Goal: Information Seeking & Learning: Find specific fact

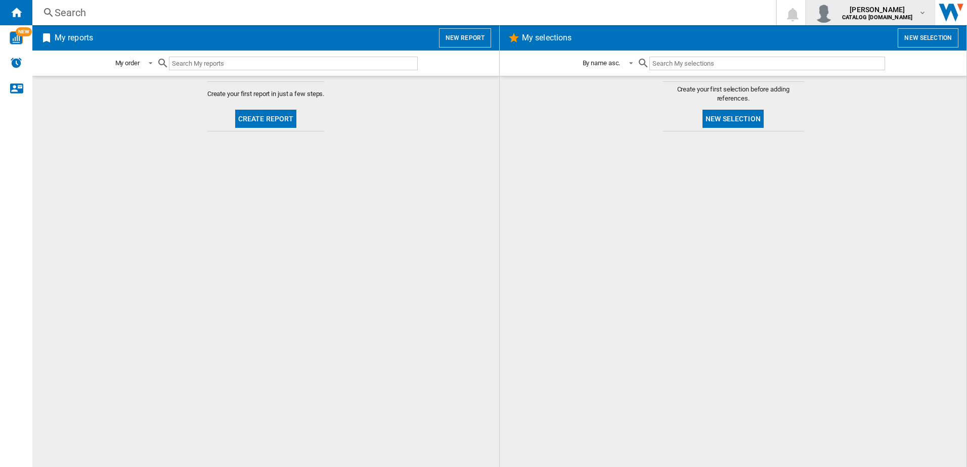
click at [906, 14] on b "CATALOG [DOMAIN_NAME]" at bounding box center [877, 17] width 70 height 7
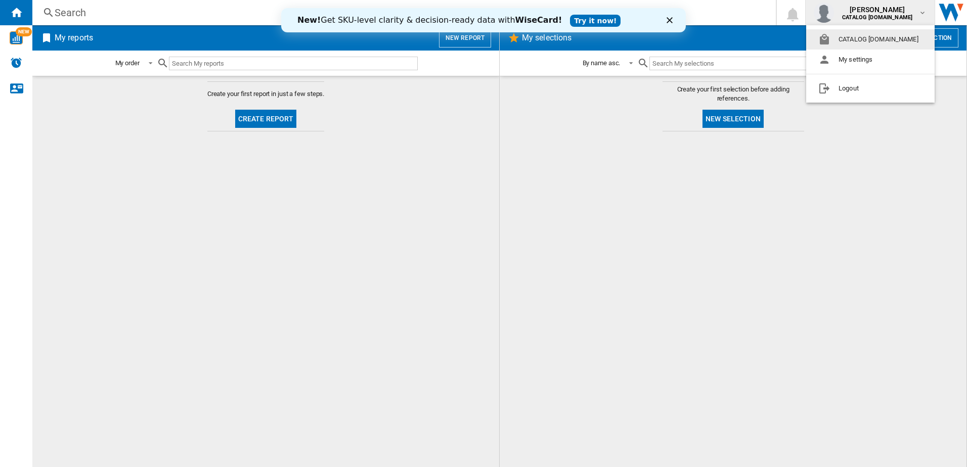
click at [825, 218] on md-backdrop at bounding box center [483, 233] width 967 height 467
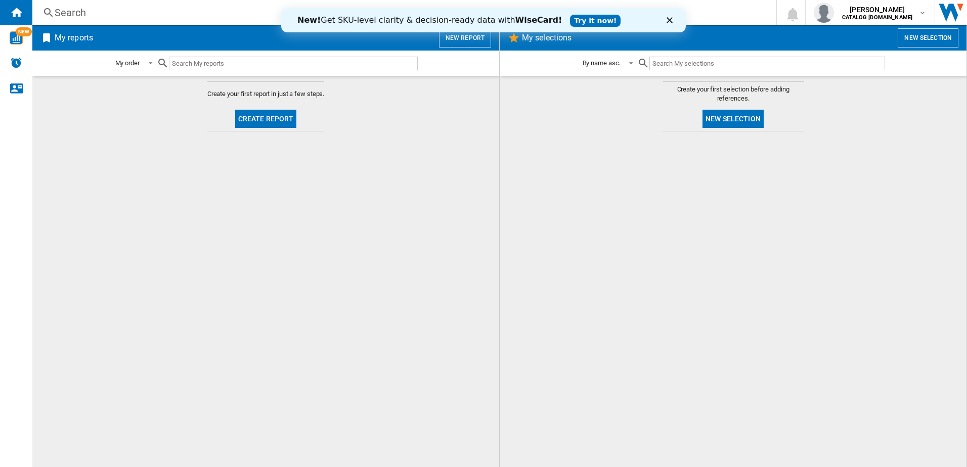
click at [130, 15] on div "Search" at bounding box center [402, 13] width 695 height 14
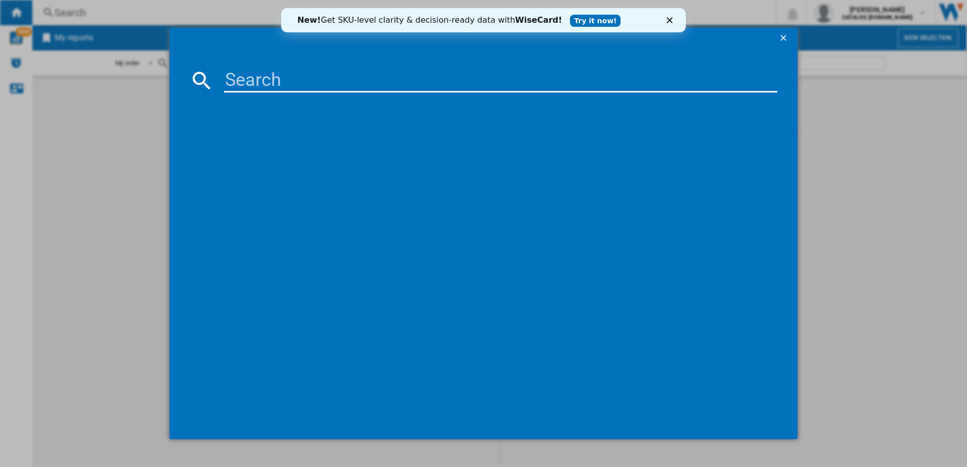
click at [774, 38] on div at bounding box center [483, 38] width 628 height 20
click at [780, 38] on ng-md-icon "getI18NText('BUTTONS.CLOSE_DIALOG')" at bounding box center [784, 39] width 12 height 12
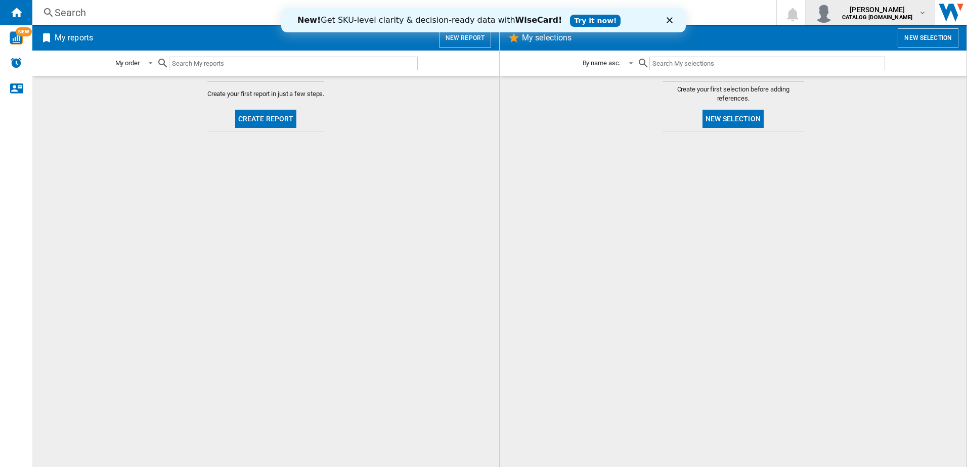
click at [929, 12] on button "[PERSON_NAME] CATALOG [DOMAIN_NAME]" at bounding box center [869, 12] width 129 height 25
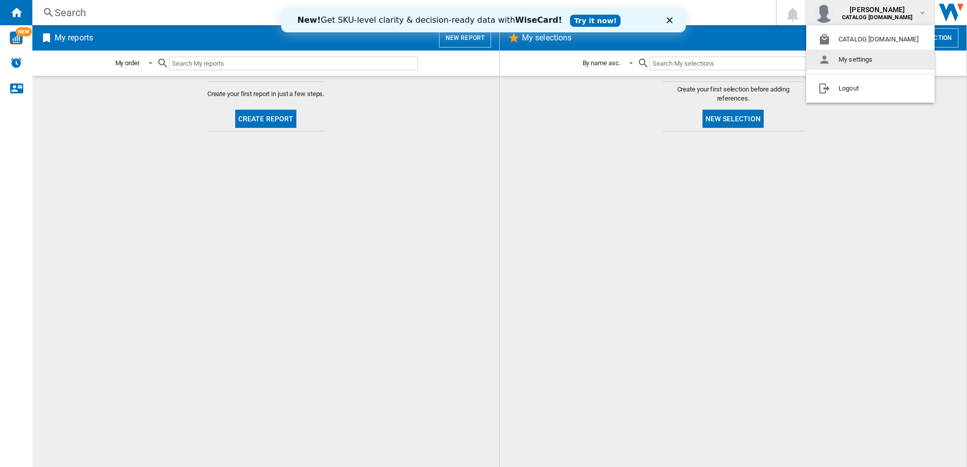
click at [871, 65] on button "My settings" at bounding box center [870, 60] width 128 height 20
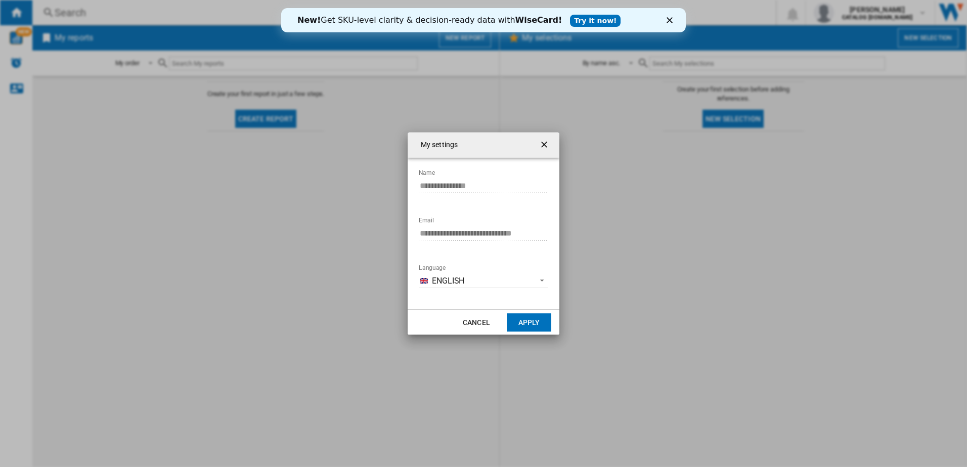
click at [545, 144] on ng-md-icon "getI18NText('BUTTONS.CLOSE_DIALOG')" at bounding box center [545, 146] width 12 height 12
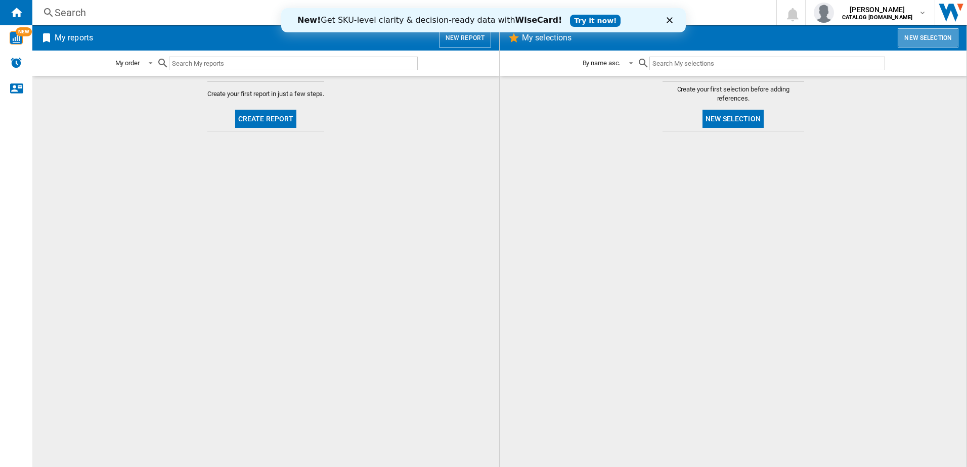
click at [936, 38] on button "New selection" at bounding box center [927, 37] width 61 height 19
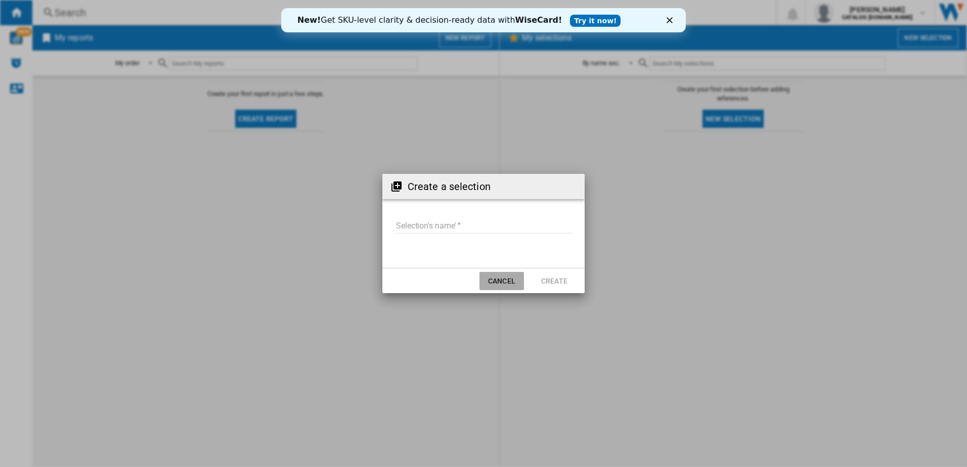
click at [502, 277] on button "Cancel" at bounding box center [501, 281] width 44 height 18
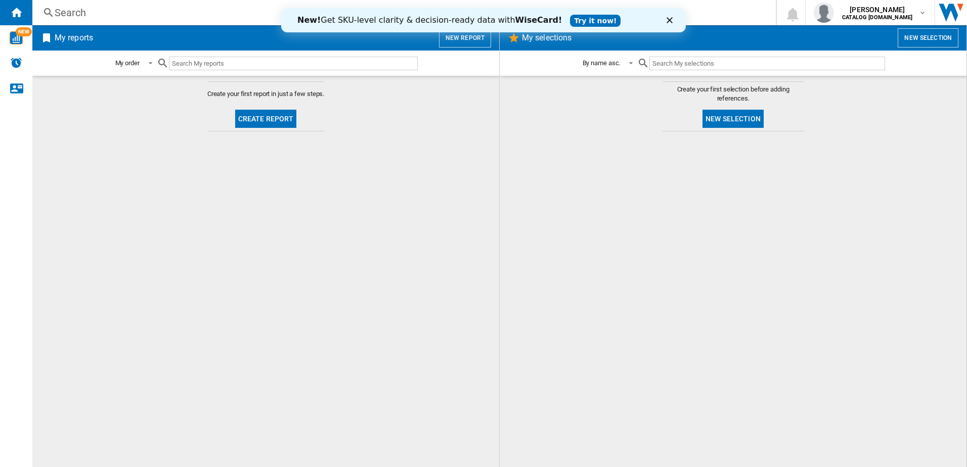
click at [142, 11] on div "Search" at bounding box center [402, 13] width 695 height 14
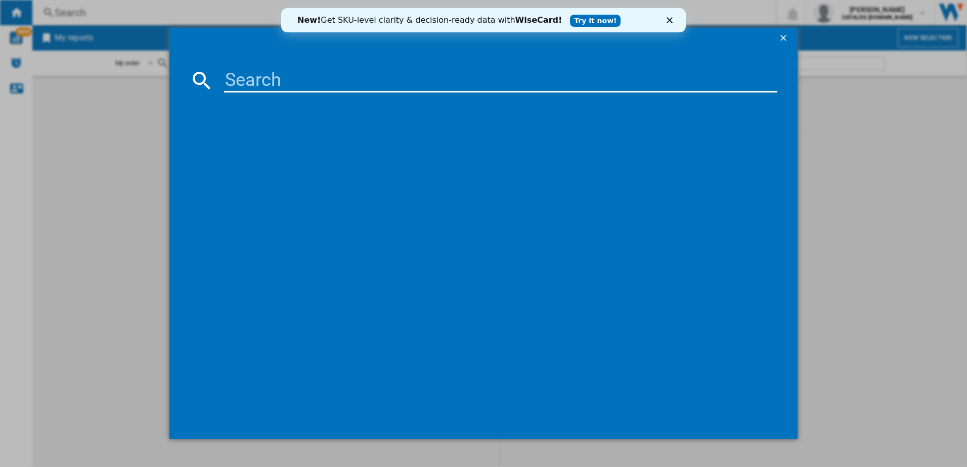
click at [282, 82] on input at bounding box center [501, 80] width 554 height 24
type input "fss64907z"
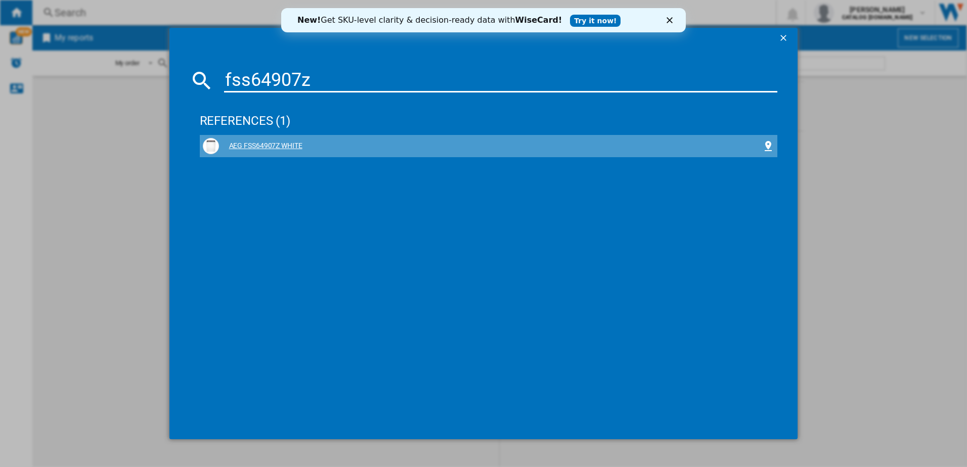
click at [360, 135] on div "AEG FSS64907Z WHITE" at bounding box center [489, 146] width 578 height 22
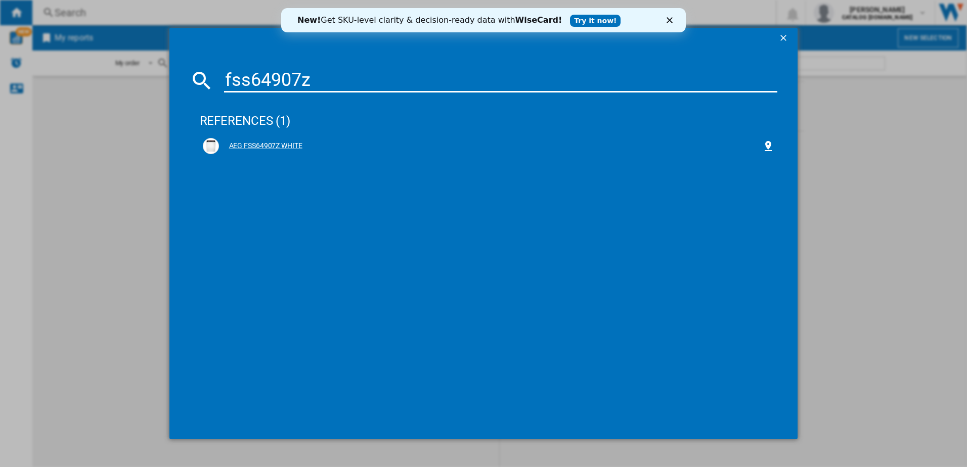
click at [269, 147] on div "AEG FSS64907Z WHITE" at bounding box center [491, 146] width 544 height 10
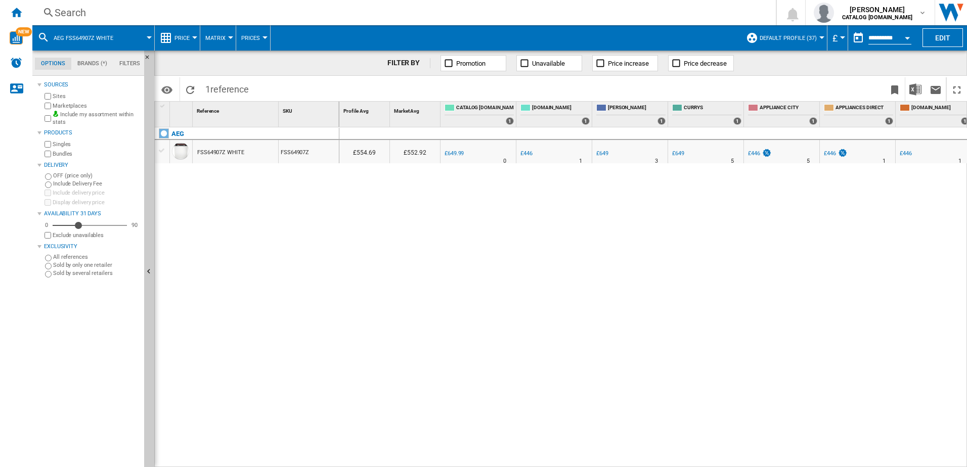
click at [809, 40] on span "Default profile (37)" at bounding box center [787, 38] width 57 height 7
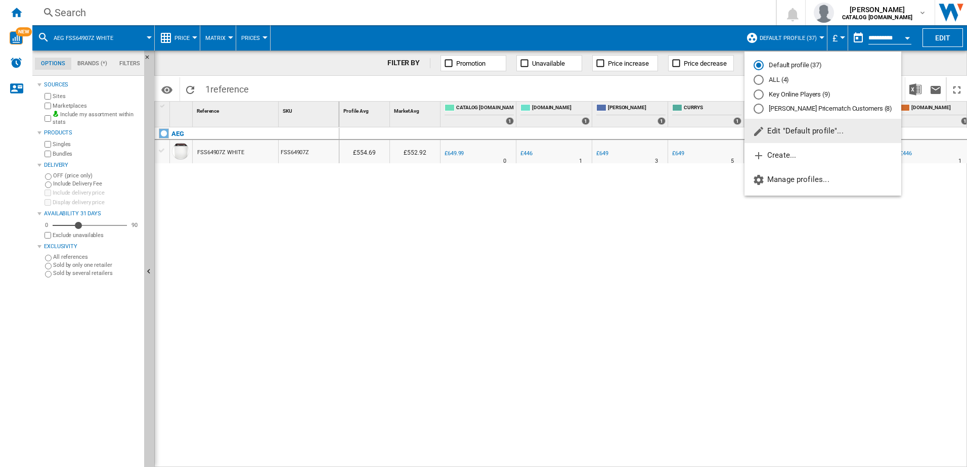
click at [803, 132] on span "Edit "Default profile"..." at bounding box center [797, 130] width 91 height 9
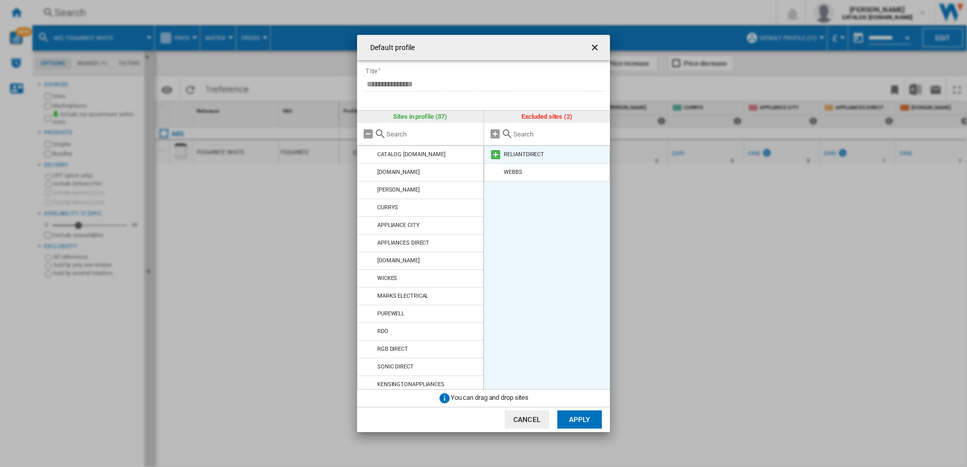
click at [493, 155] on md-icon at bounding box center [495, 155] width 12 height 12
click at [499, 160] on md-icon at bounding box center [495, 155] width 12 height 12
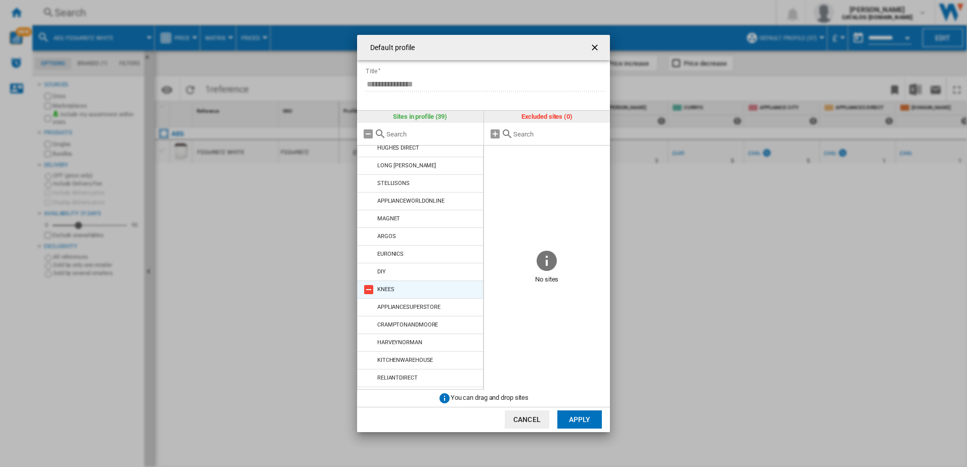
scroll to position [447, 0]
click at [587, 421] on button "Apply" at bounding box center [579, 420] width 44 height 18
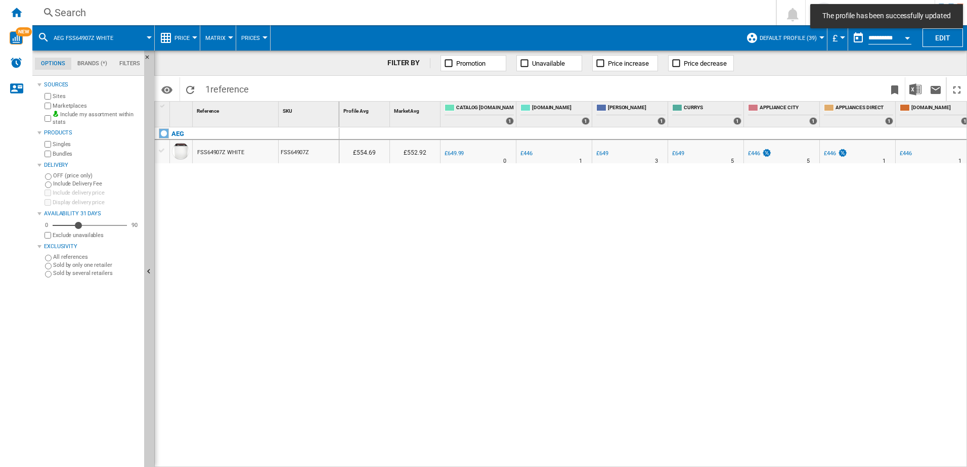
click at [811, 37] on span "Default profile (39)" at bounding box center [787, 38] width 57 height 7
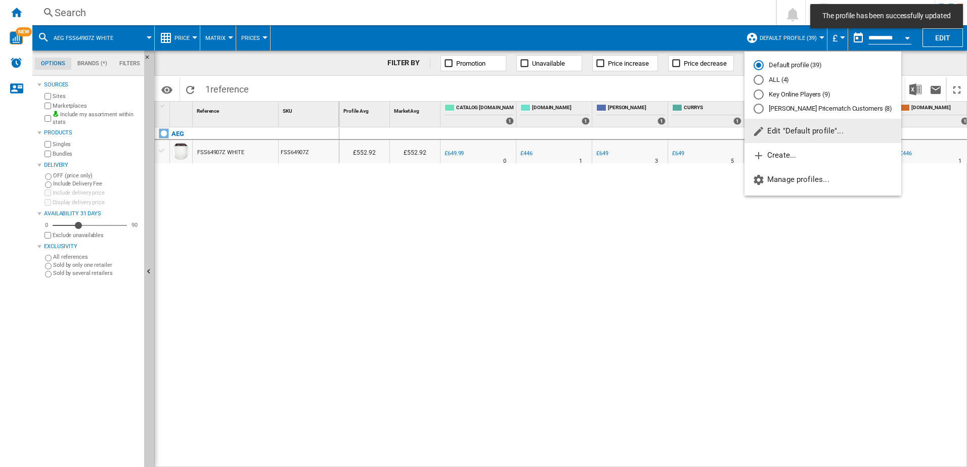
click at [782, 96] on md-radio-button "Key Online Players (9)" at bounding box center [822, 94] width 139 height 10
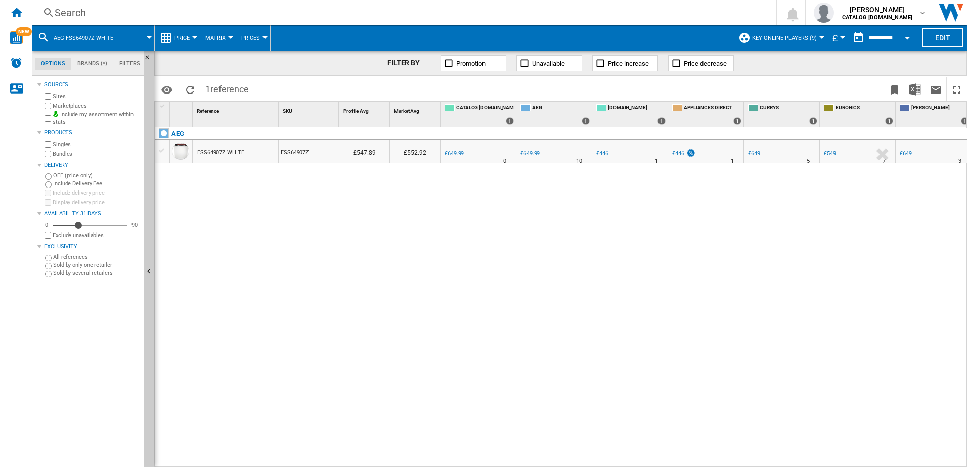
click at [797, 39] on span "Key Online Players (9)" at bounding box center [784, 38] width 65 height 7
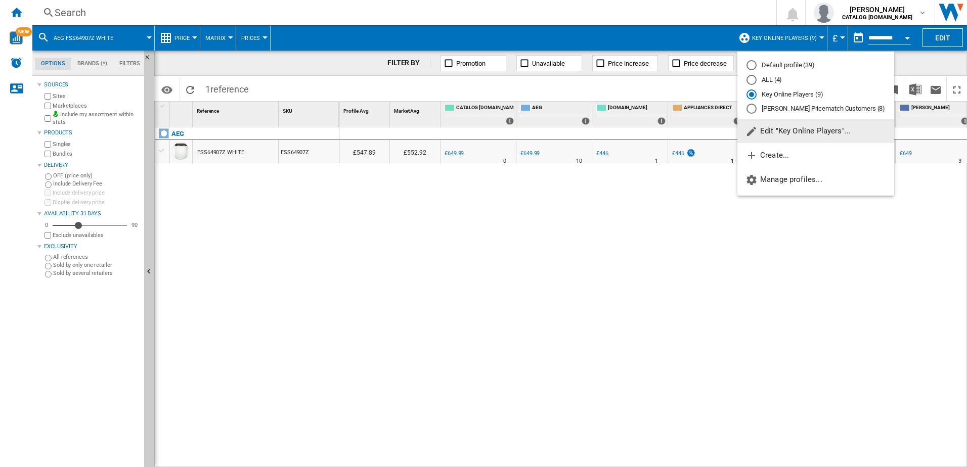
click at [791, 133] on span "Edit "Key Online Players"..." at bounding box center [797, 130] width 105 height 9
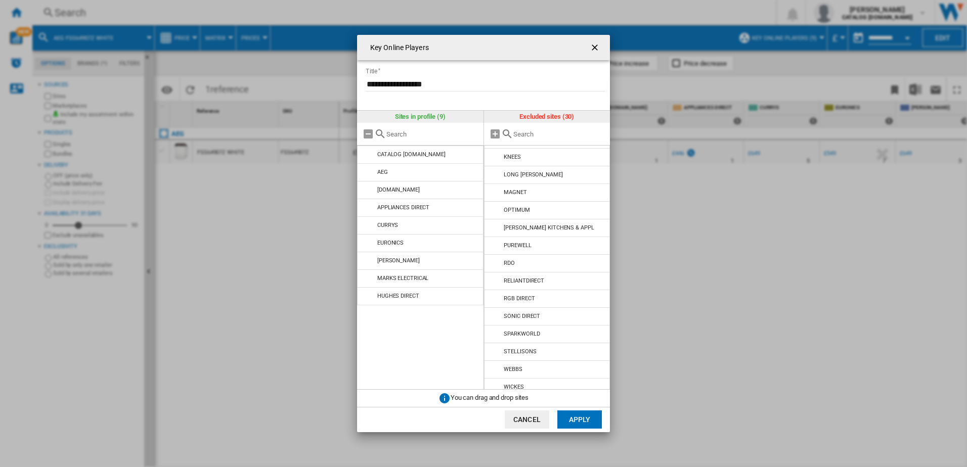
scroll to position [288, 0]
click at [724, 267] on div "**********" at bounding box center [483, 233] width 967 height 467
click at [539, 413] on button "Cancel" at bounding box center [527, 420] width 44 height 18
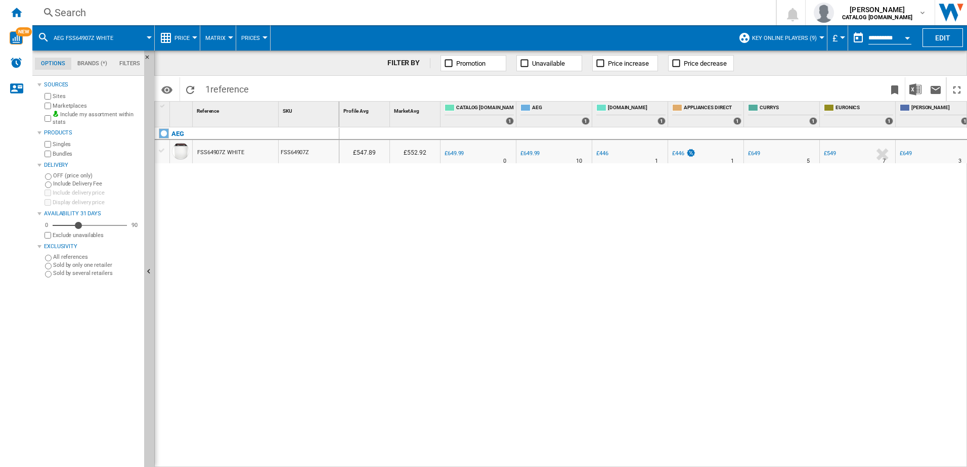
click at [807, 38] on span "Key Online Players (9)" at bounding box center [784, 38] width 65 height 7
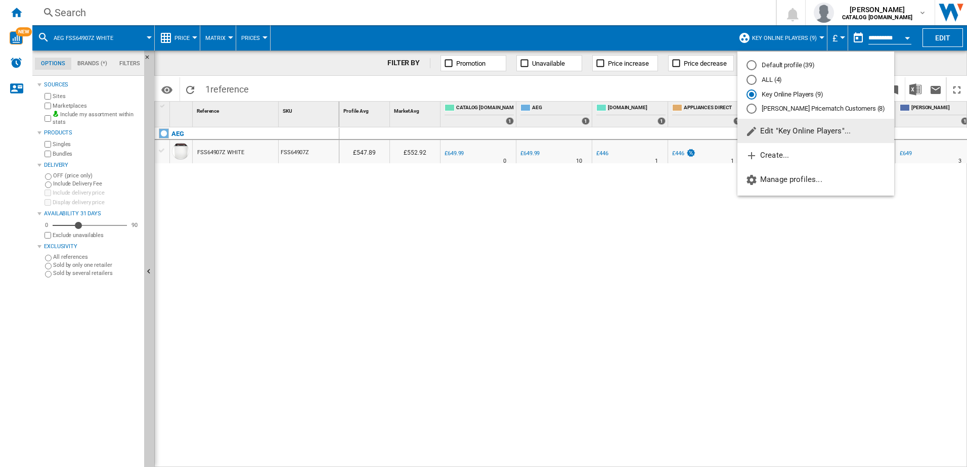
click at [763, 81] on md-radio-button "ALL (4)" at bounding box center [815, 80] width 139 height 10
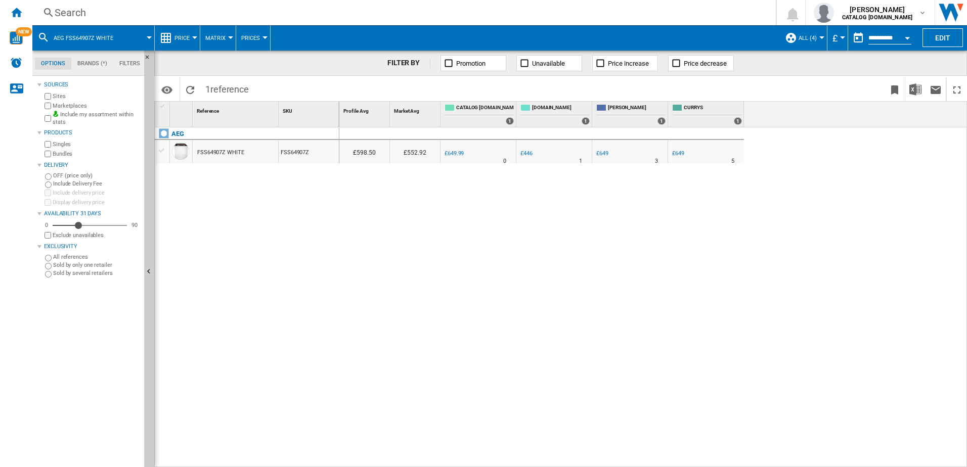
click at [815, 34] on button "ALL (4)" at bounding box center [809, 37] width 23 height 25
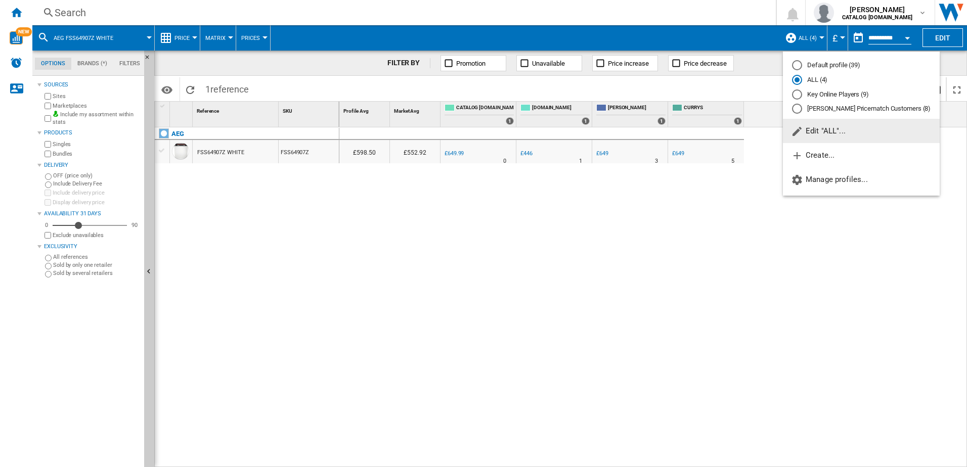
click at [840, 129] on span "Edit "ALL"..." at bounding box center [818, 130] width 55 height 9
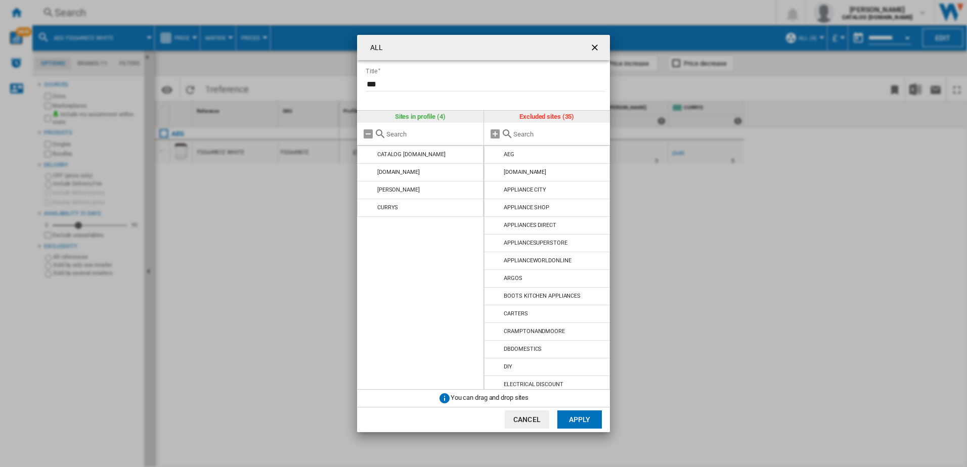
click at [595, 47] on ng-md-icon "getI18NText('BUTTONS.CLOSE_DIALOG')" at bounding box center [596, 48] width 12 height 12
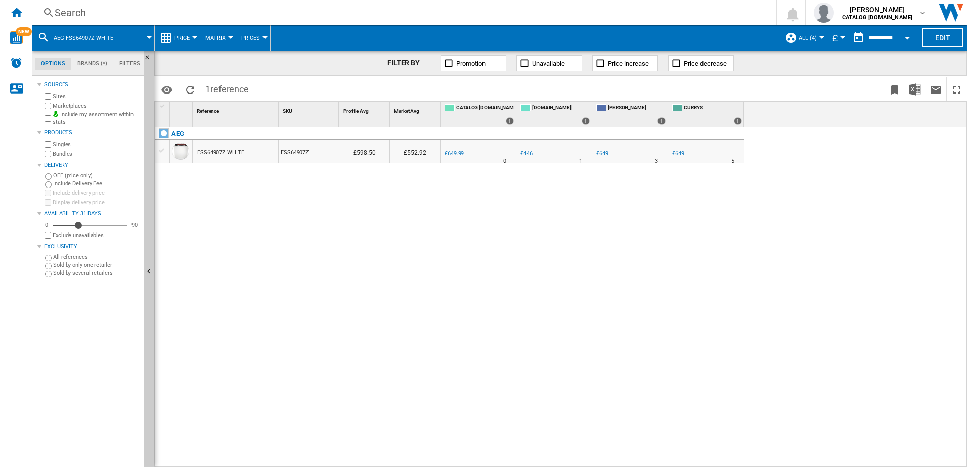
click at [811, 38] on span "ALL (4)" at bounding box center [807, 38] width 18 height 7
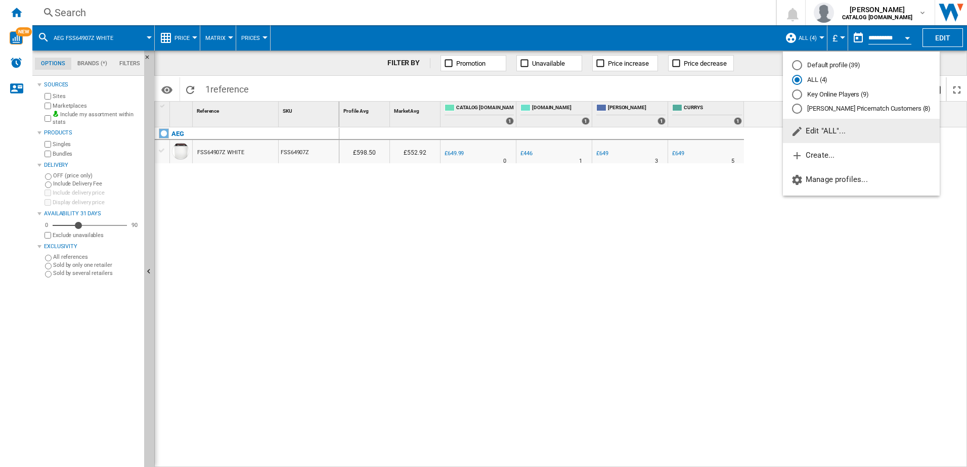
click at [850, 111] on md-radio-button "[PERSON_NAME] Pricematch Customers (8)" at bounding box center [861, 109] width 139 height 10
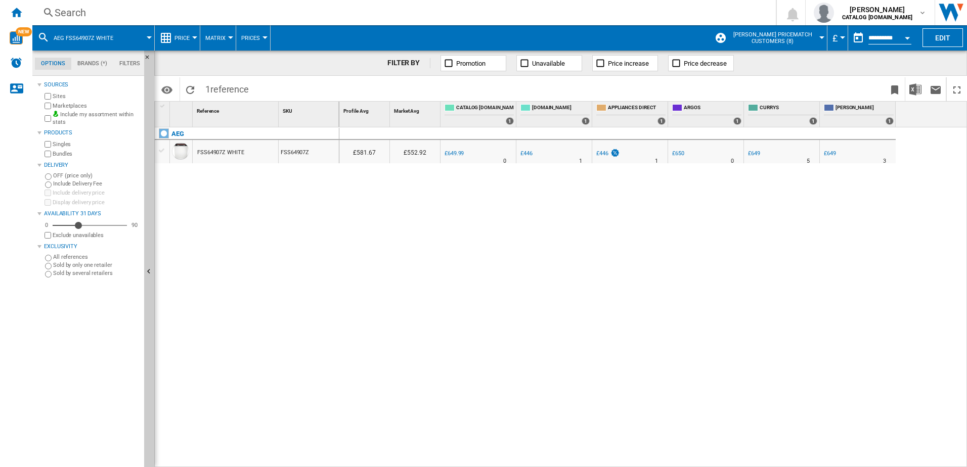
click at [792, 42] on span "[PERSON_NAME] Pricematch Customers (8)" at bounding box center [772, 37] width 88 height 13
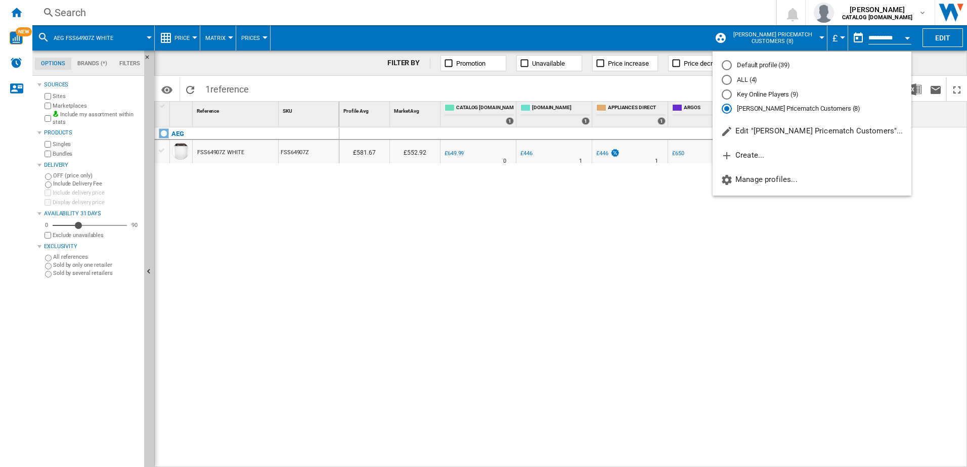
click at [743, 63] on md-radio-button "Default profile (39)" at bounding box center [811, 66] width 181 height 10
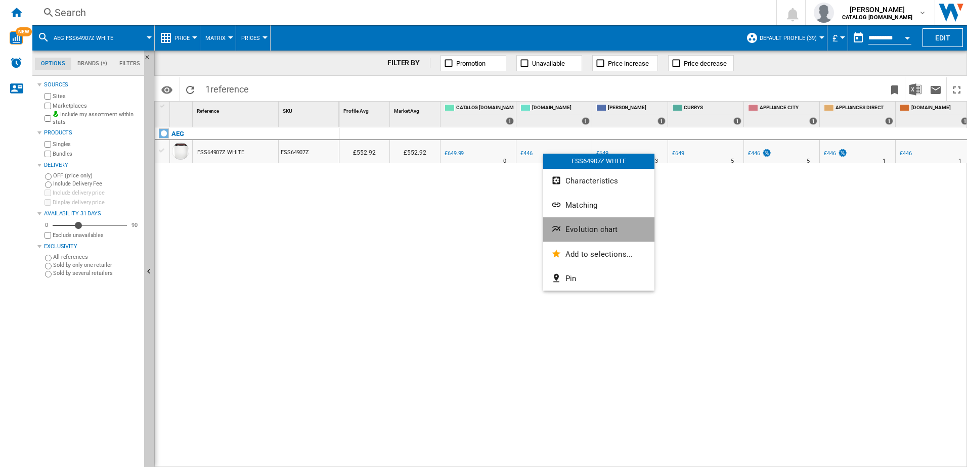
click at [579, 221] on button "Evolution chart" at bounding box center [598, 229] width 111 height 24
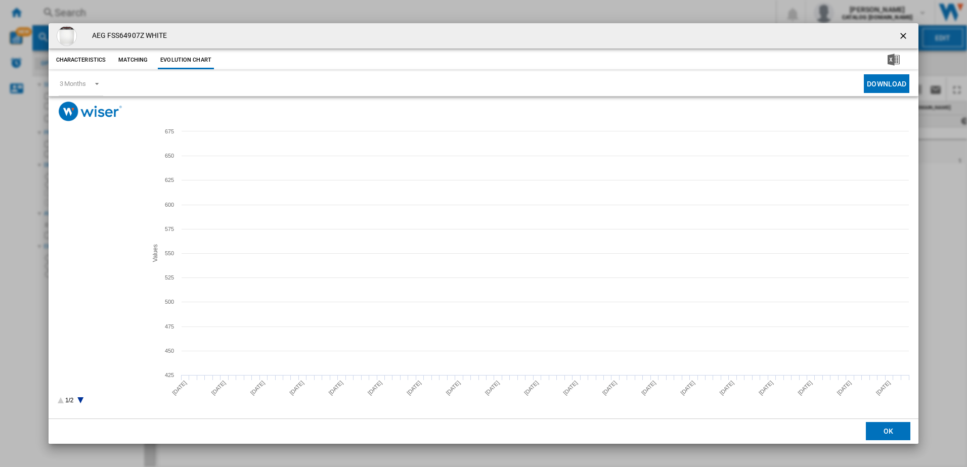
click at [81, 194] on tspan "[PERSON_NAME]" at bounding box center [89, 194] width 42 height 6
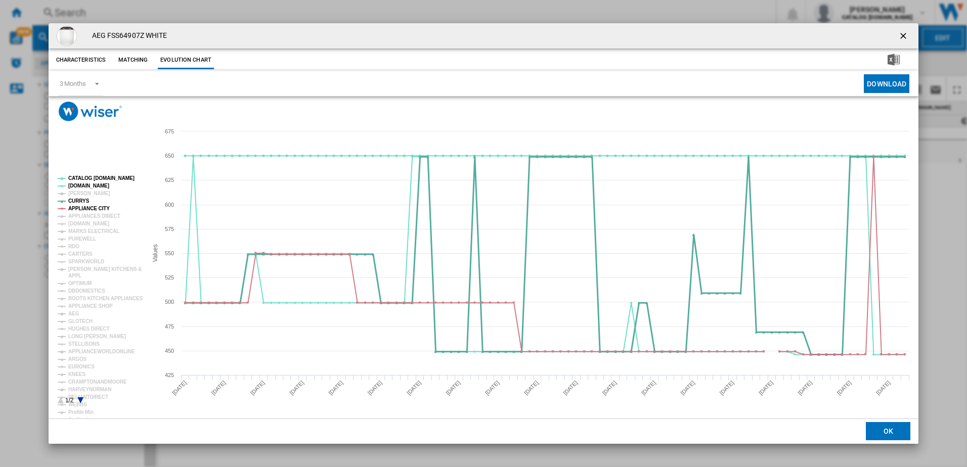
click at [81, 198] on tspan "CURRYS" at bounding box center [78, 201] width 21 height 6
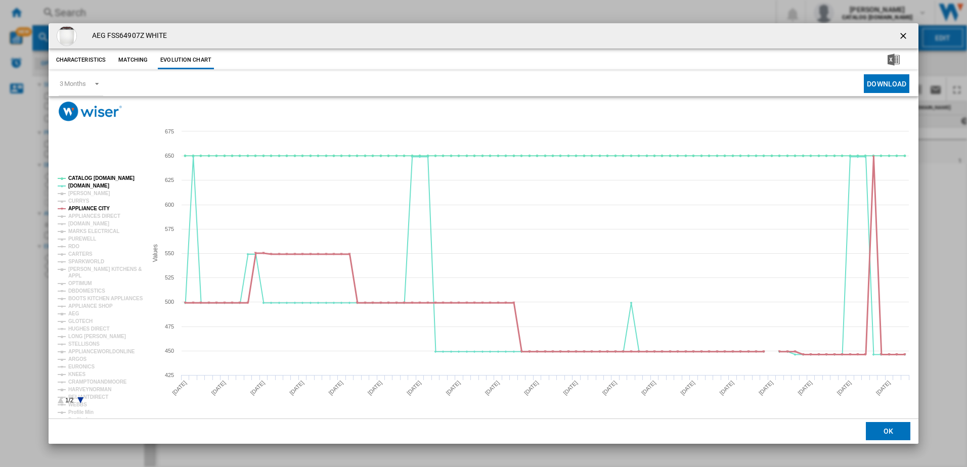
click at [86, 207] on tspan "APPLIANCE CITY" at bounding box center [88, 209] width 41 height 6
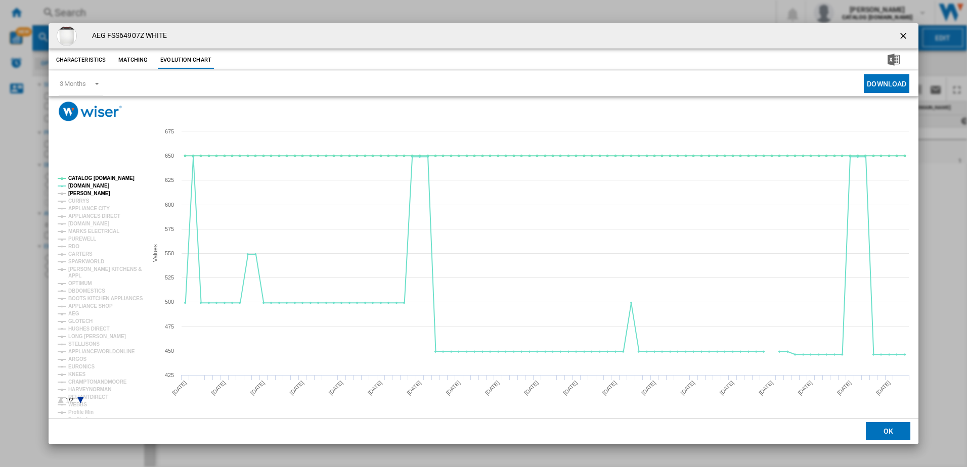
click at [84, 193] on tspan "[PERSON_NAME]" at bounding box center [89, 194] width 42 height 6
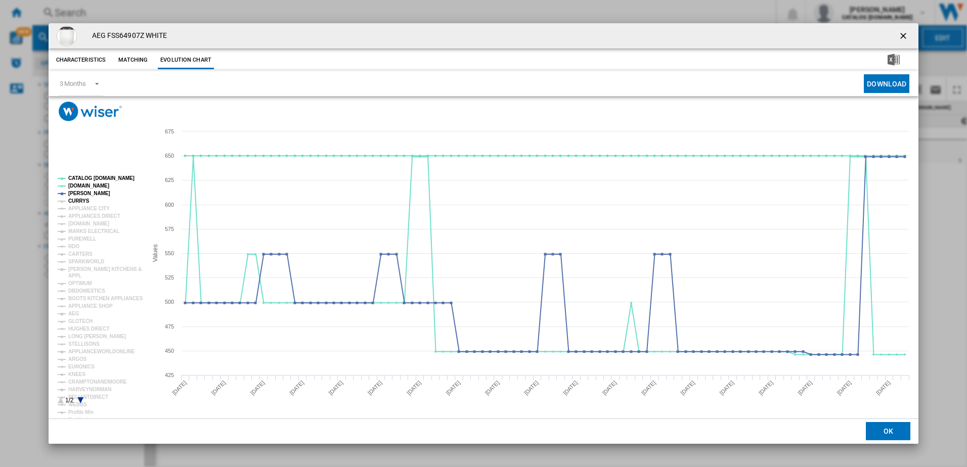
click at [81, 199] on tspan "CURRYS" at bounding box center [78, 201] width 21 height 6
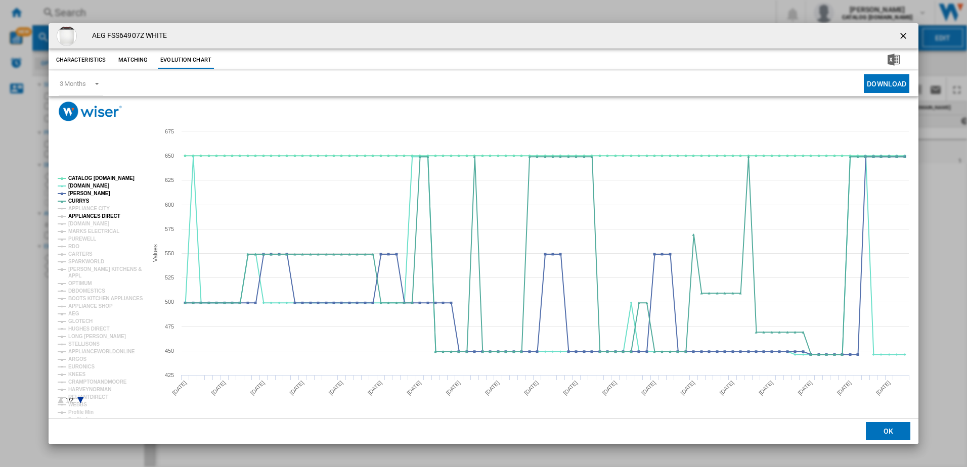
click at [97, 215] on tspan "APPLIANCES DIRECT" at bounding box center [94, 216] width 52 height 6
click at [93, 223] on tspan "[DOMAIN_NAME]" at bounding box center [88, 224] width 41 height 6
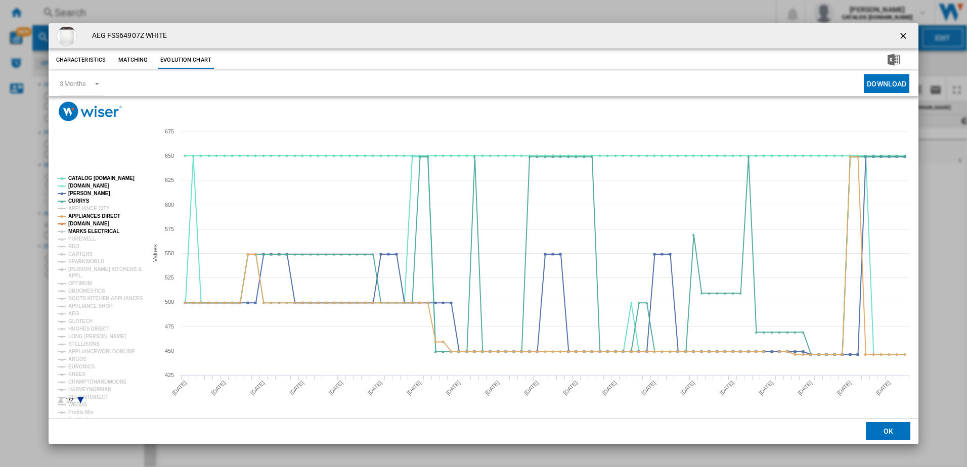
click at [95, 231] on tspan "MARKS ELECTRICAL" at bounding box center [93, 232] width 51 height 6
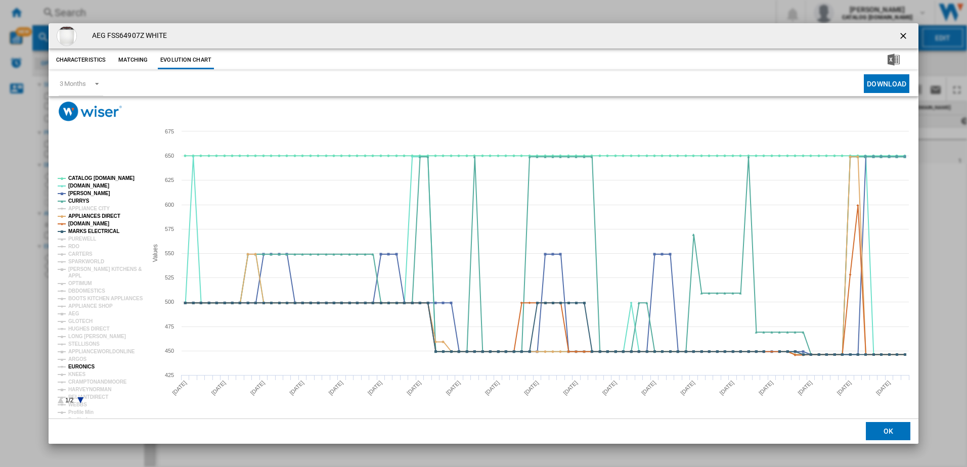
click at [85, 369] on tspan "EURONICS" at bounding box center [81, 367] width 26 height 6
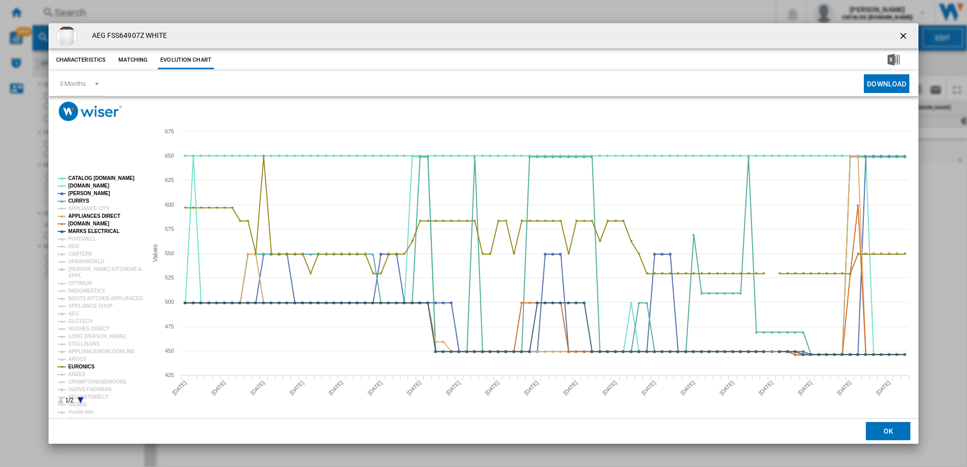
click at [84, 368] on tspan "EURONICS" at bounding box center [81, 367] width 26 height 6
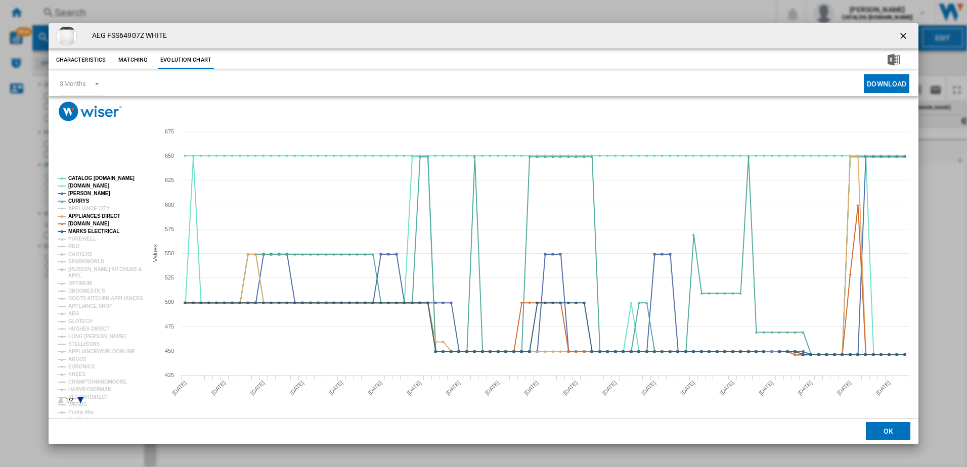
click at [84, 368] on tspan "EURONICS" at bounding box center [81, 367] width 26 height 6
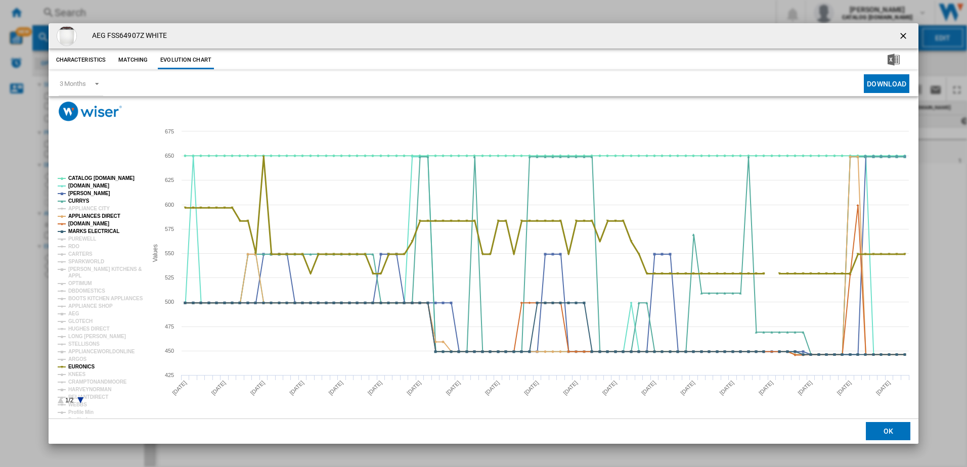
click at [75, 367] on tspan "EURONICS" at bounding box center [81, 367] width 26 height 6
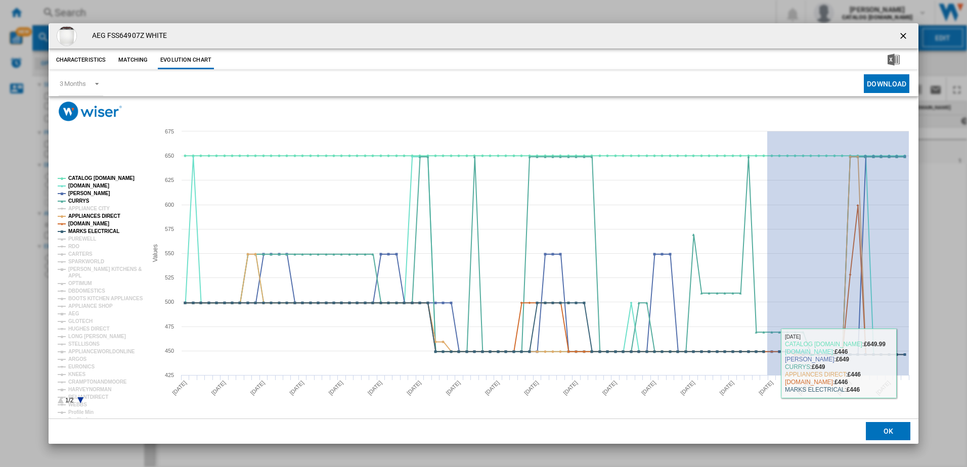
drag, startPoint x: 767, startPoint y: 363, endPoint x: 914, endPoint y: 364, distance: 146.6
click at [914, 364] on icon "Created with Highcharts 5.0.14 Values 450 500 550 600 650 425 475 525 575 625 6…" at bounding box center [484, 269] width 870 height 297
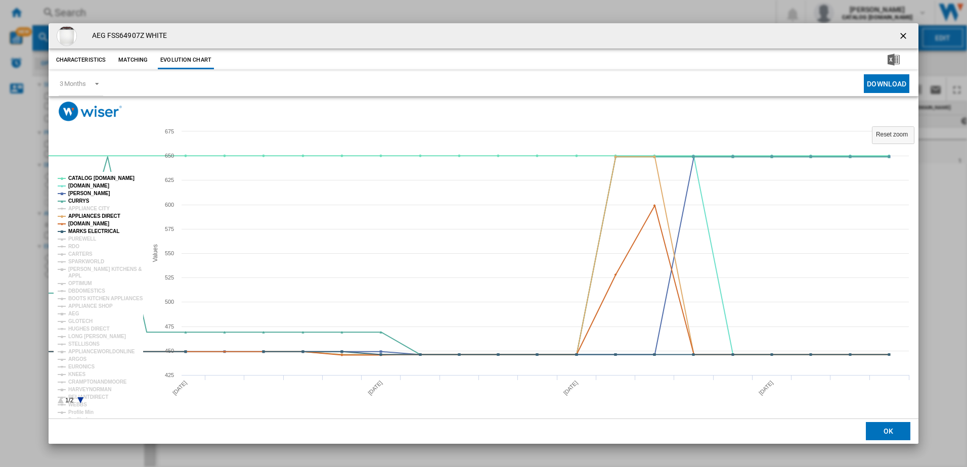
click at [81, 402] on icon "Product popup" at bounding box center [80, 400] width 6 height 6
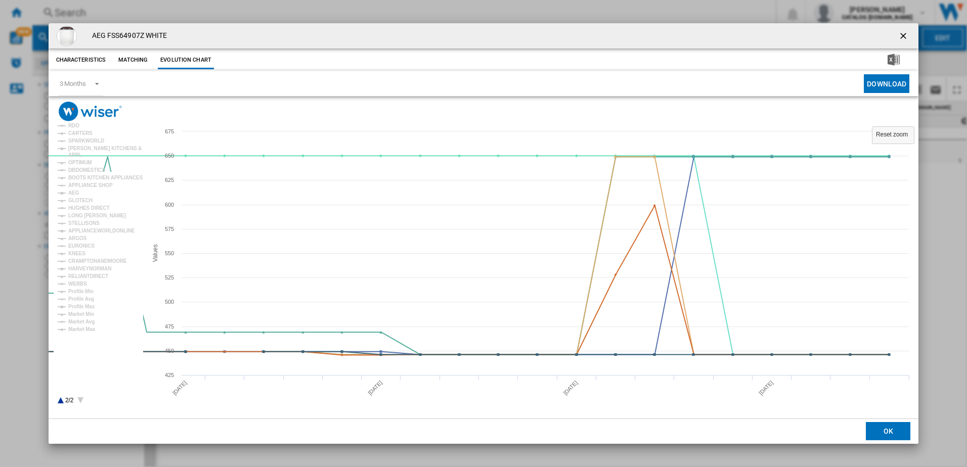
click at [80, 401] on icon "Product popup" at bounding box center [80, 400] width 6 height 6
click at [56, 400] on rect "Product popup" at bounding box center [98, 290] width 89 height 236
click at [60, 402] on icon "Product popup" at bounding box center [61, 400] width 6 height 6
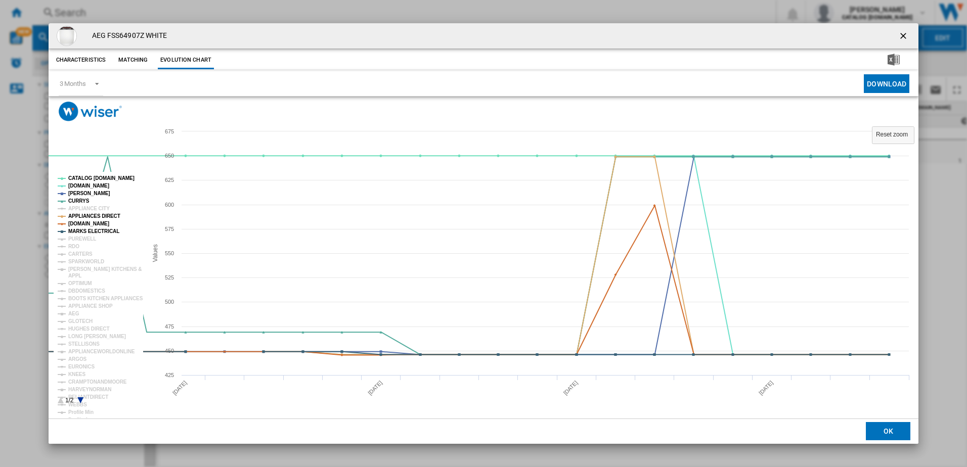
click at [77, 315] on g "CATALOG [DOMAIN_NAME] [DOMAIN_NAME] [PERSON_NAME] APPLIANCE CITY APPLIANCES DIR…" at bounding box center [98, 312] width 89 height 281
click at [75, 315] on tspan "AEG" at bounding box center [73, 314] width 11 height 6
click at [908, 33] on ng-md-icon "getI18NText('BUTTONS.CLOSE_DIALOG')" at bounding box center [904, 37] width 12 height 12
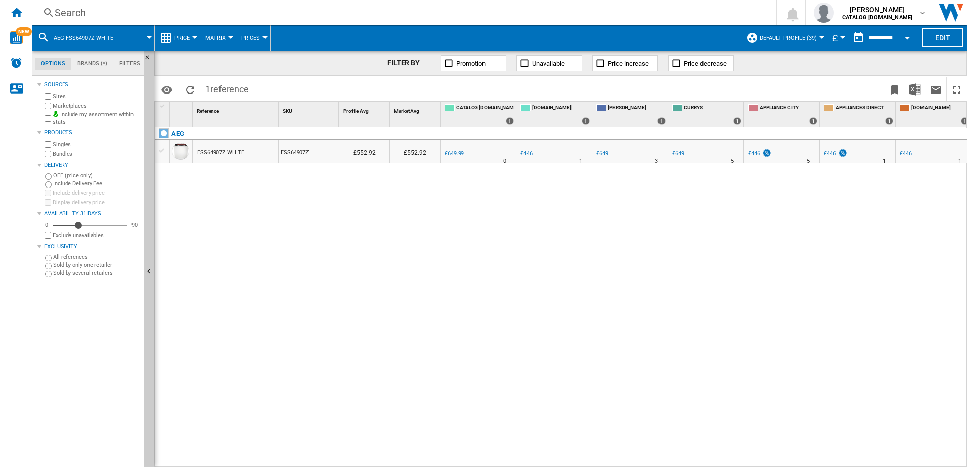
click at [197, 11] on div "Search" at bounding box center [402, 13] width 695 height 14
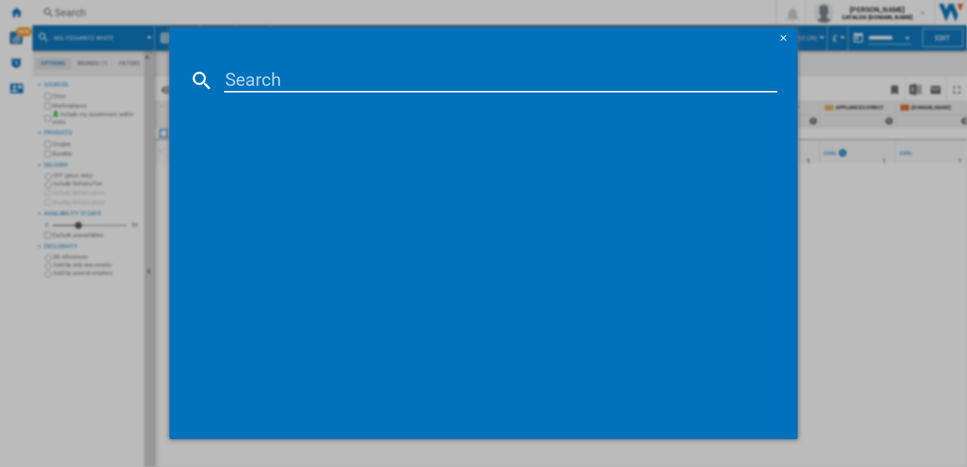
click at [267, 77] on input at bounding box center [501, 80] width 554 height 24
type input "FSB54907Z"
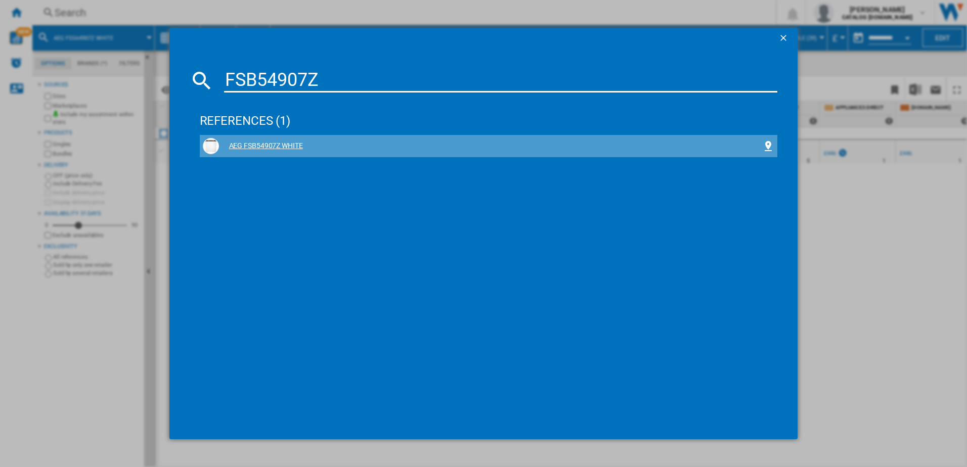
click at [265, 142] on div "AEG FSB54907Z WHITE" at bounding box center [491, 146] width 544 height 10
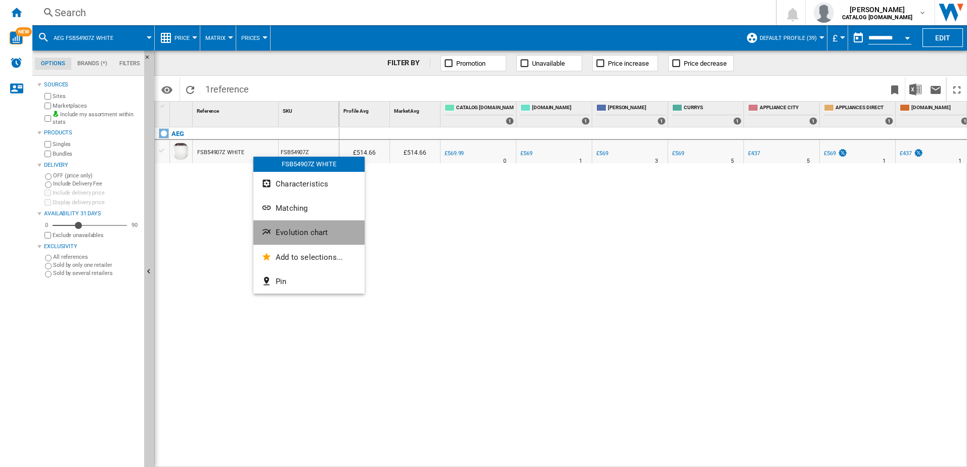
click at [292, 227] on button "Evolution chart" at bounding box center [308, 232] width 111 height 24
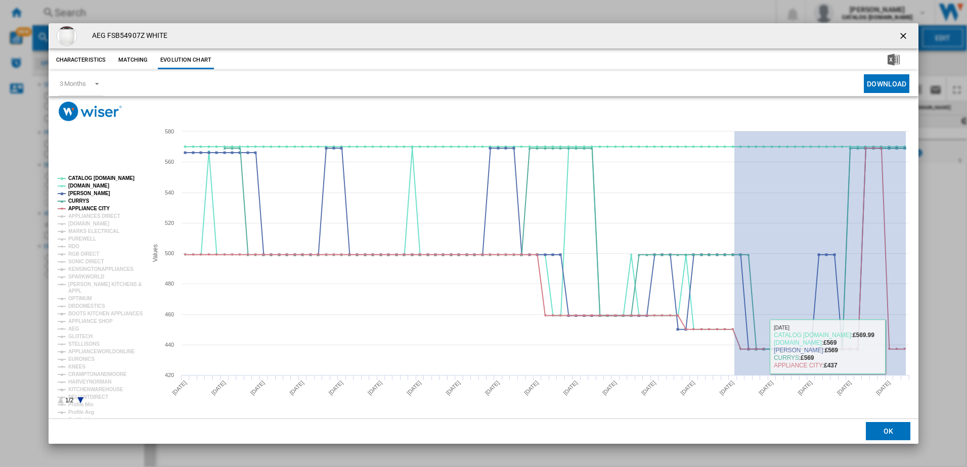
drag, startPoint x: 734, startPoint y: 346, endPoint x: 958, endPoint y: 347, distance: 224.0
click at [958, 347] on div "AEG FSB54907Z WHITE Characteristics Matching Evolution chart price £569.99 deli…" at bounding box center [483, 233] width 967 height 467
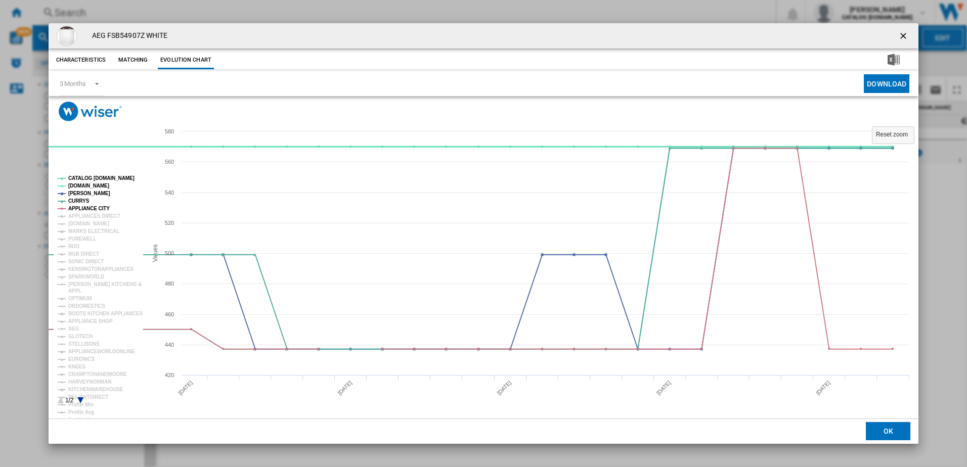
click at [73, 176] on tspan "CATALOG [DOMAIN_NAME]" at bounding box center [101, 178] width 66 height 6
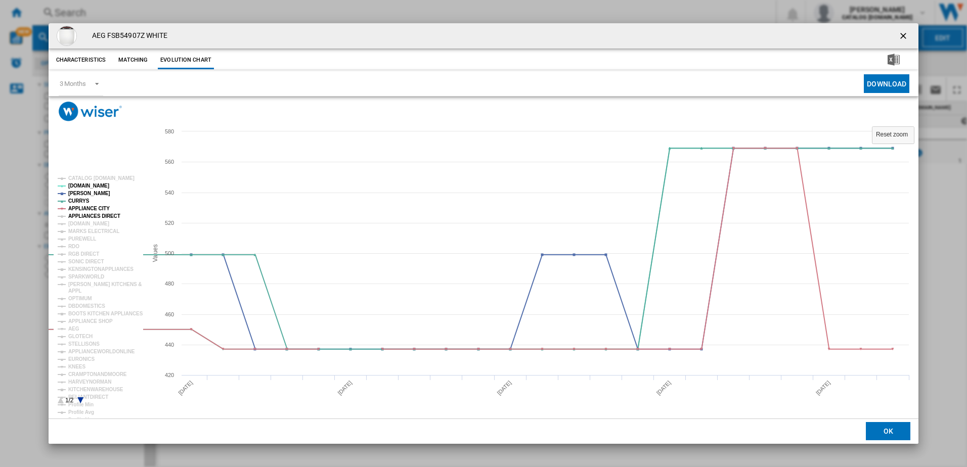
click at [103, 216] on tspan "APPLIANCES DIRECT" at bounding box center [94, 216] width 52 height 6
click at [91, 206] on tspan "APPLIANCE CITY" at bounding box center [88, 209] width 41 height 6
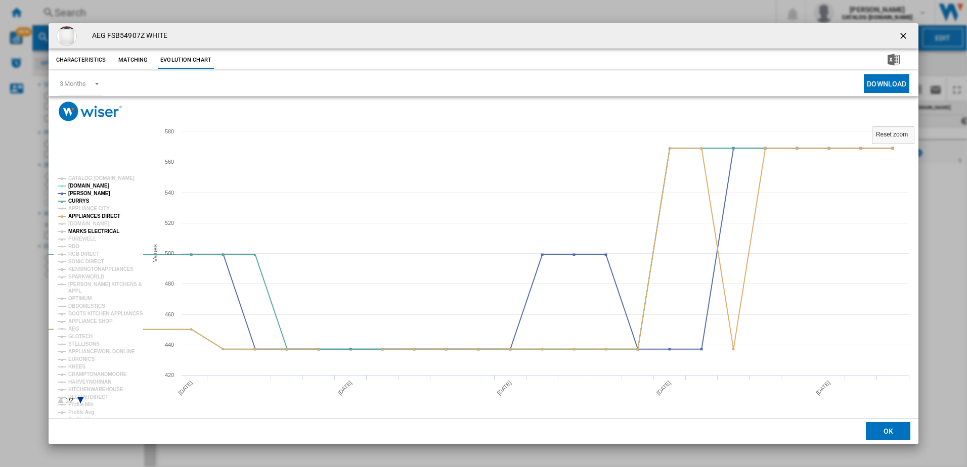
click at [101, 229] on tspan "MARKS ELECTRICAL" at bounding box center [93, 232] width 51 height 6
click at [95, 221] on tspan "[DOMAIN_NAME]" at bounding box center [88, 224] width 41 height 6
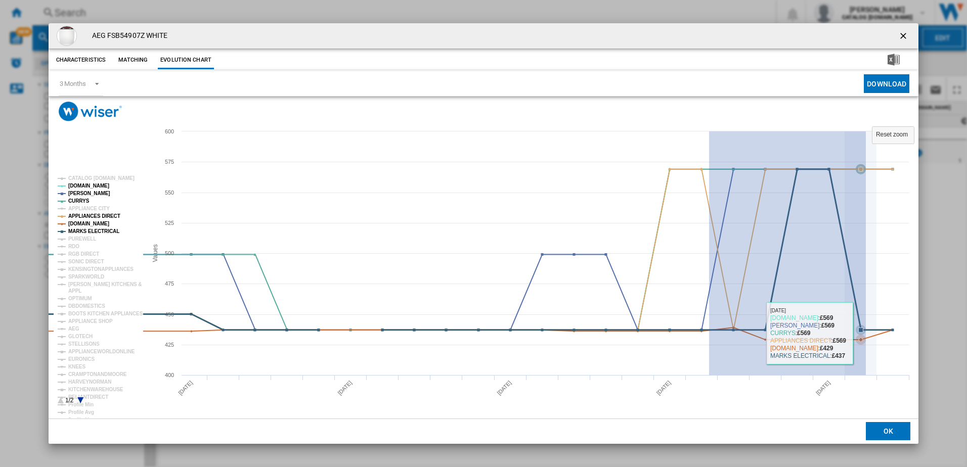
drag, startPoint x: 709, startPoint y: 332, endPoint x: 866, endPoint y: 333, distance: 156.7
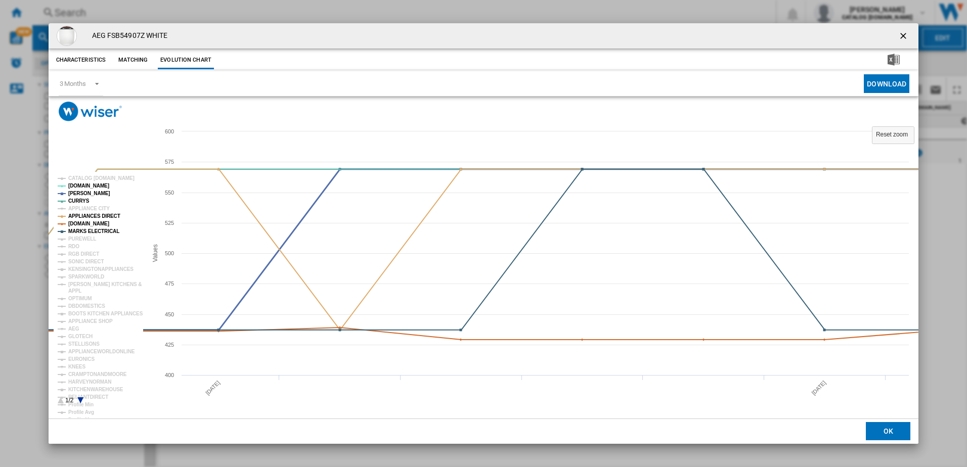
drag, startPoint x: 83, startPoint y: 193, endPoint x: 77, endPoint y: 200, distance: 9.7
click at [83, 193] on tspan "[PERSON_NAME]" at bounding box center [89, 194] width 42 height 6
click at [76, 201] on tspan "CURRYS" at bounding box center [78, 201] width 21 height 6
click at [81, 218] on tspan "APPLIANCES DIRECT" at bounding box center [94, 216] width 52 height 6
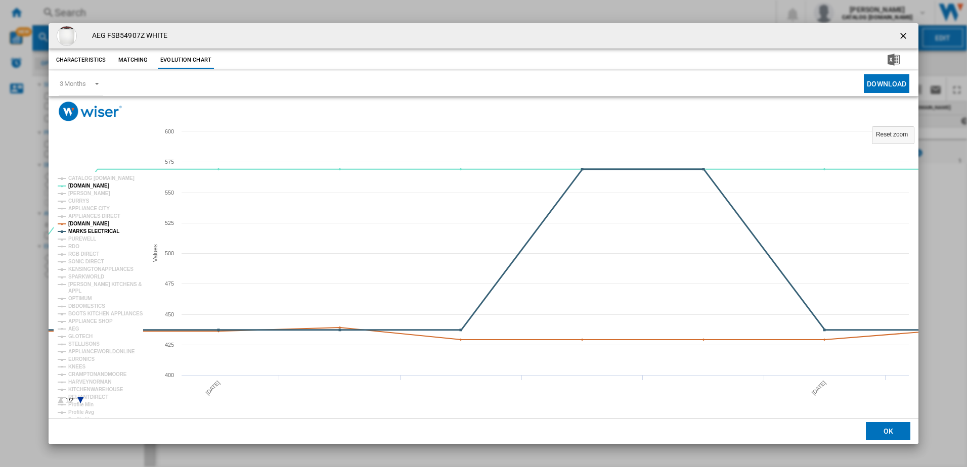
click at [83, 229] on tspan "MARKS ELECTRICAL" at bounding box center [93, 232] width 51 height 6
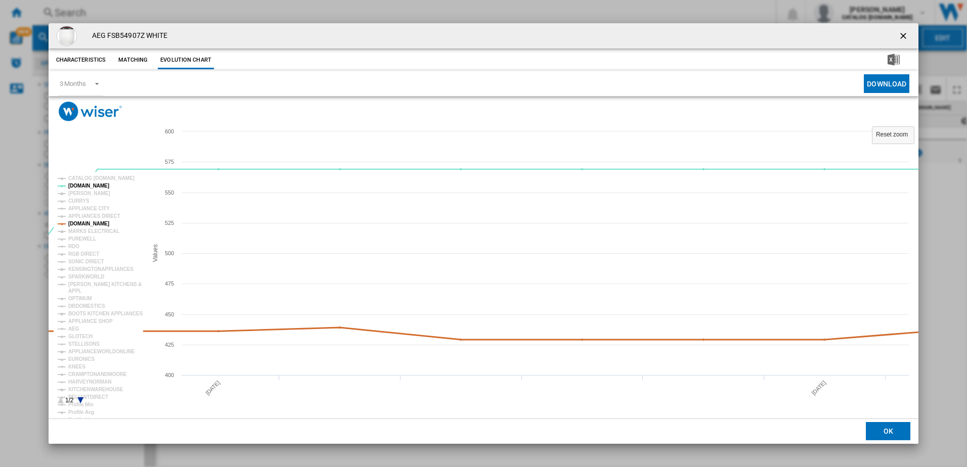
click at [87, 221] on tspan "[DOMAIN_NAME]" at bounding box center [88, 224] width 41 height 6
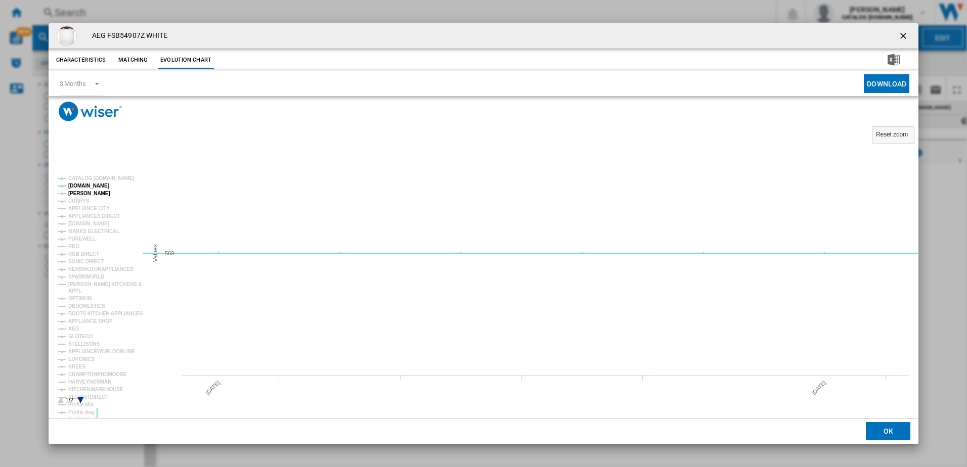
click at [68, 192] on tspan "[PERSON_NAME]" at bounding box center [89, 194] width 42 height 6
click at [76, 187] on tspan "[DOMAIN_NAME]" at bounding box center [88, 186] width 41 height 6
click at [83, 200] on tspan "CURRYS" at bounding box center [78, 201] width 21 height 6
click at [82, 191] on tspan "[PERSON_NAME]" at bounding box center [89, 194] width 42 height 6
click at [95, 207] on tspan "APPLIANCE CITY" at bounding box center [88, 209] width 41 height 6
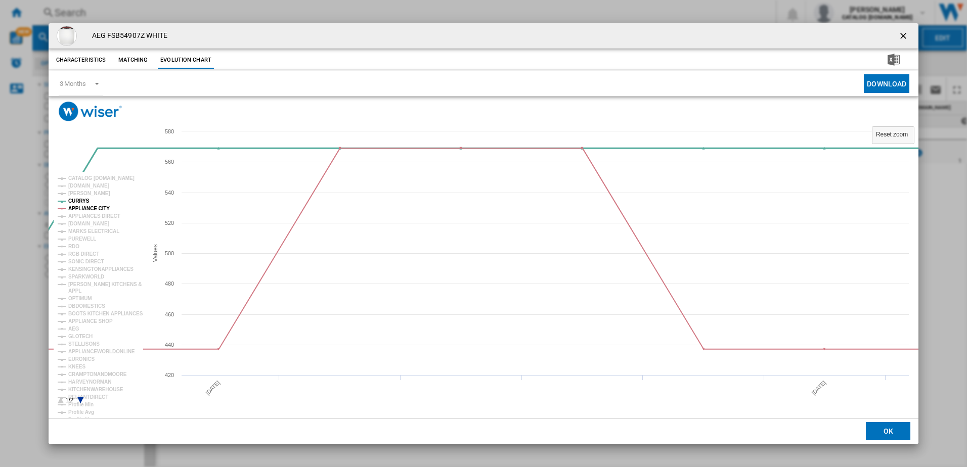
click at [78, 199] on tspan "CURRYS" at bounding box center [78, 201] width 21 height 6
click at [85, 207] on tspan "APPLIANCE CITY" at bounding box center [88, 209] width 41 height 6
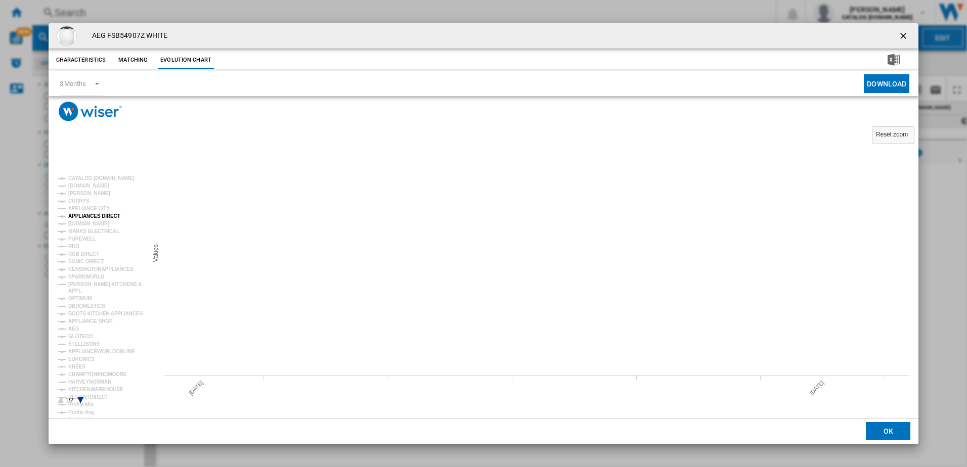
click at [85, 218] on tspan "APPLIANCES DIRECT" at bounding box center [94, 216] width 52 height 6
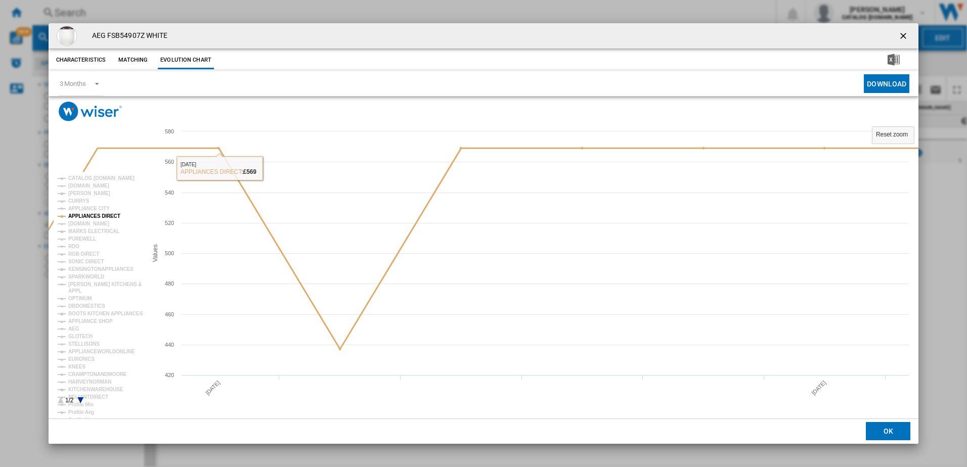
click at [98, 214] on tspan "APPLIANCES DIRECT" at bounding box center [94, 216] width 52 height 6
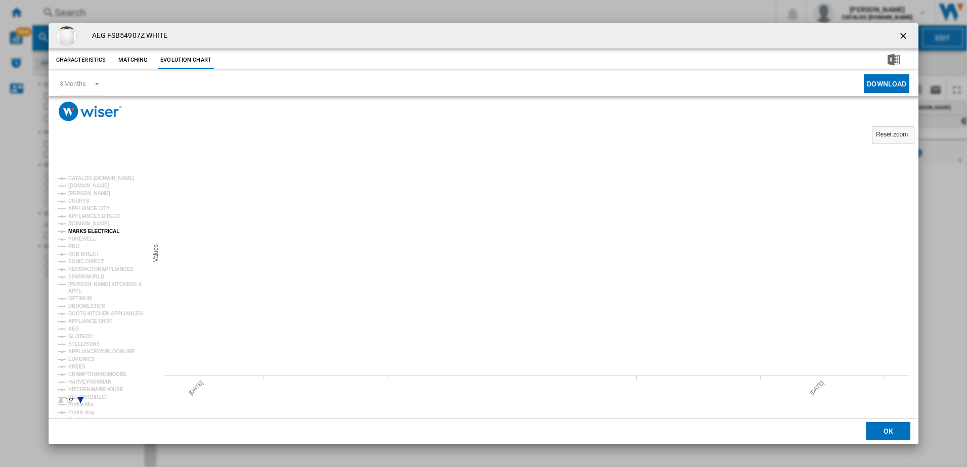
click at [93, 234] on tspan "MARKS ELECTRICAL" at bounding box center [93, 232] width 51 height 6
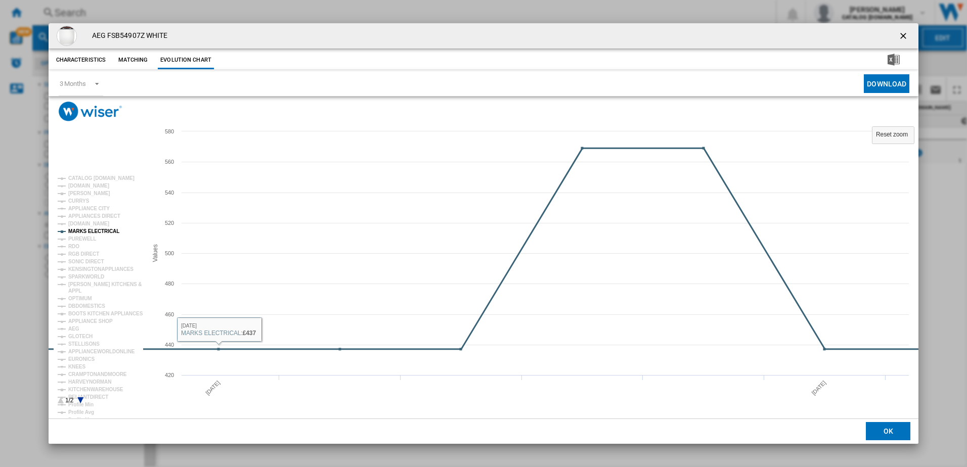
click at [92, 232] on tspan "MARKS ELECTRICAL" at bounding box center [93, 232] width 51 height 6
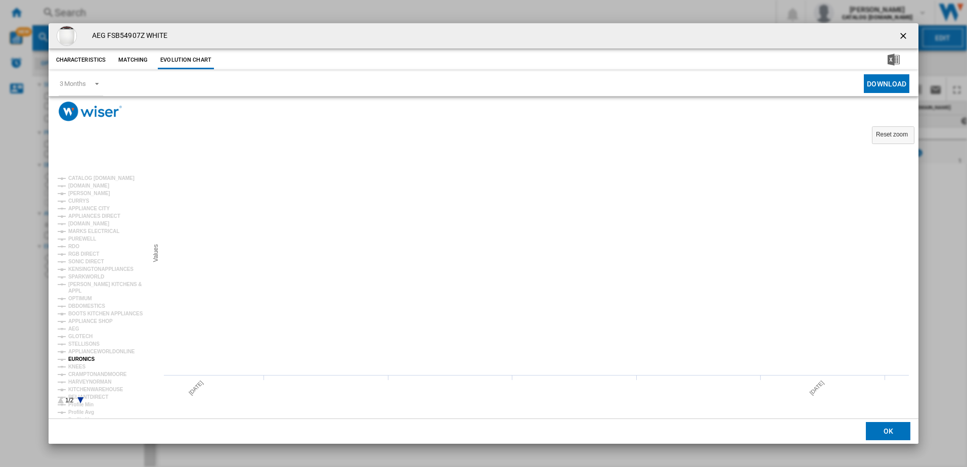
click at [81, 357] on tspan "EURONICS" at bounding box center [81, 359] width 26 height 6
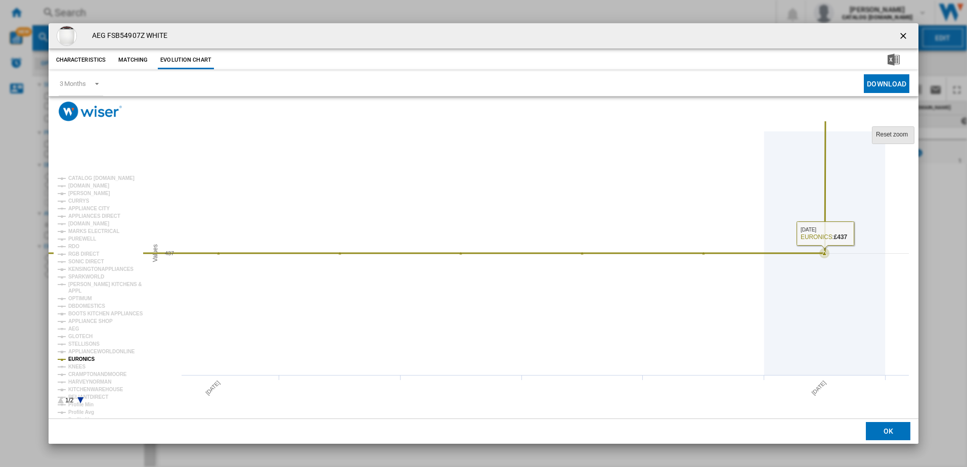
click at [897, 140] on rect "Product popup" at bounding box center [893, 135] width 42 height 17
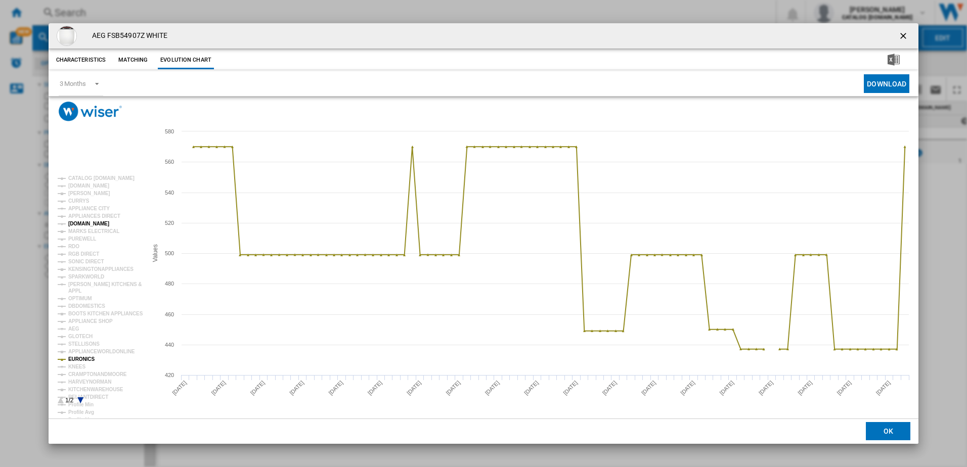
click at [89, 223] on tspan "[DOMAIN_NAME]" at bounding box center [88, 224] width 41 height 6
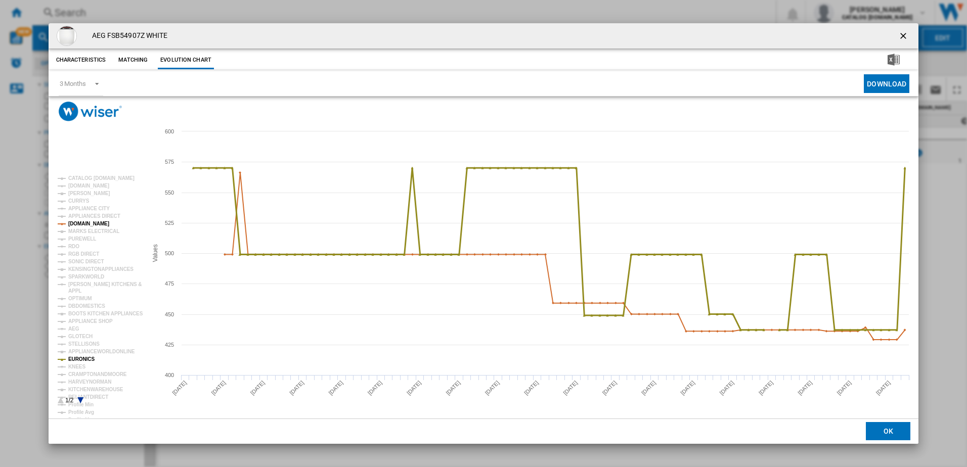
click at [76, 357] on tspan "EURONICS" at bounding box center [81, 359] width 26 height 6
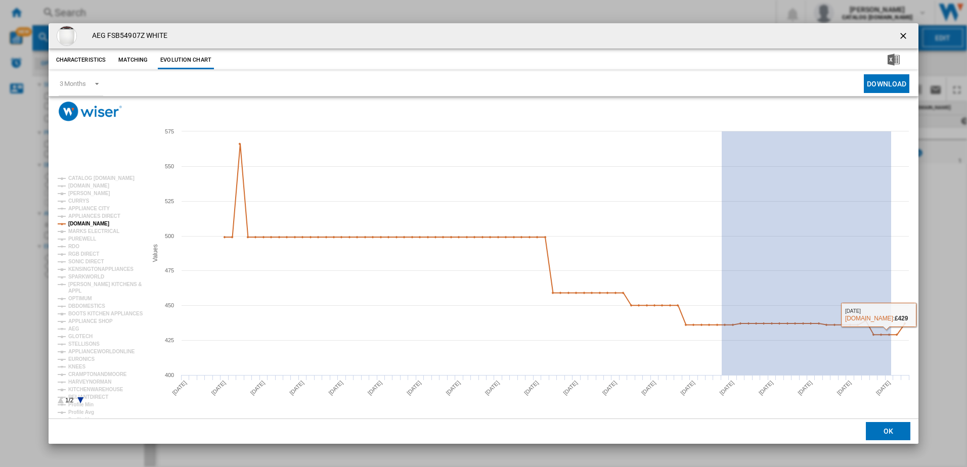
drag, startPoint x: 721, startPoint y: 336, endPoint x: 960, endPoint y: 342, distance: 238.2
click at [960, 342] on div "AEG FSB54907Z WHITE Characteristics Matching Evolution chart price £569.99 deli…" at bounding box center [483, 233] width 967 height 467
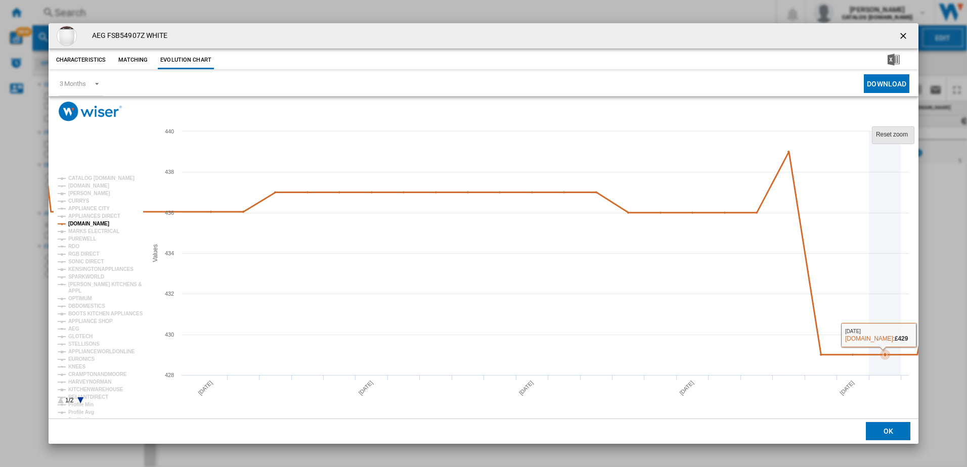
click at [892, 132] on tspan "Reset zoom" at bounding box center [892, 134] width 32 height 7
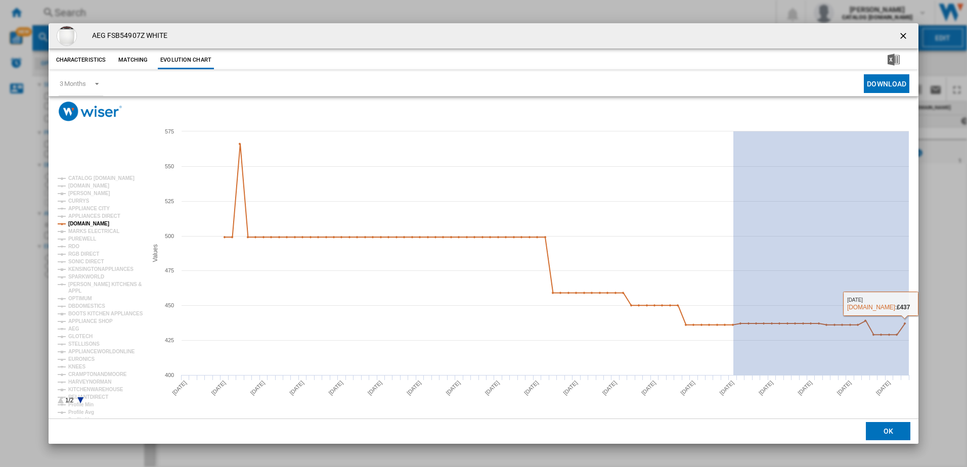
drag, startPoint x: 733, startPoint y: 275, endPoint x: 943, endPoint y: 354, distance: 224.6
click at [943, 354] on div "AEG FSB54907Z WHITE Characteristics Matching Evolution chart price £569.99 deli…" at bounding box center [483, 233] width 967 height 467
